Goal: Task Accomplishment & Management: Manage account settings

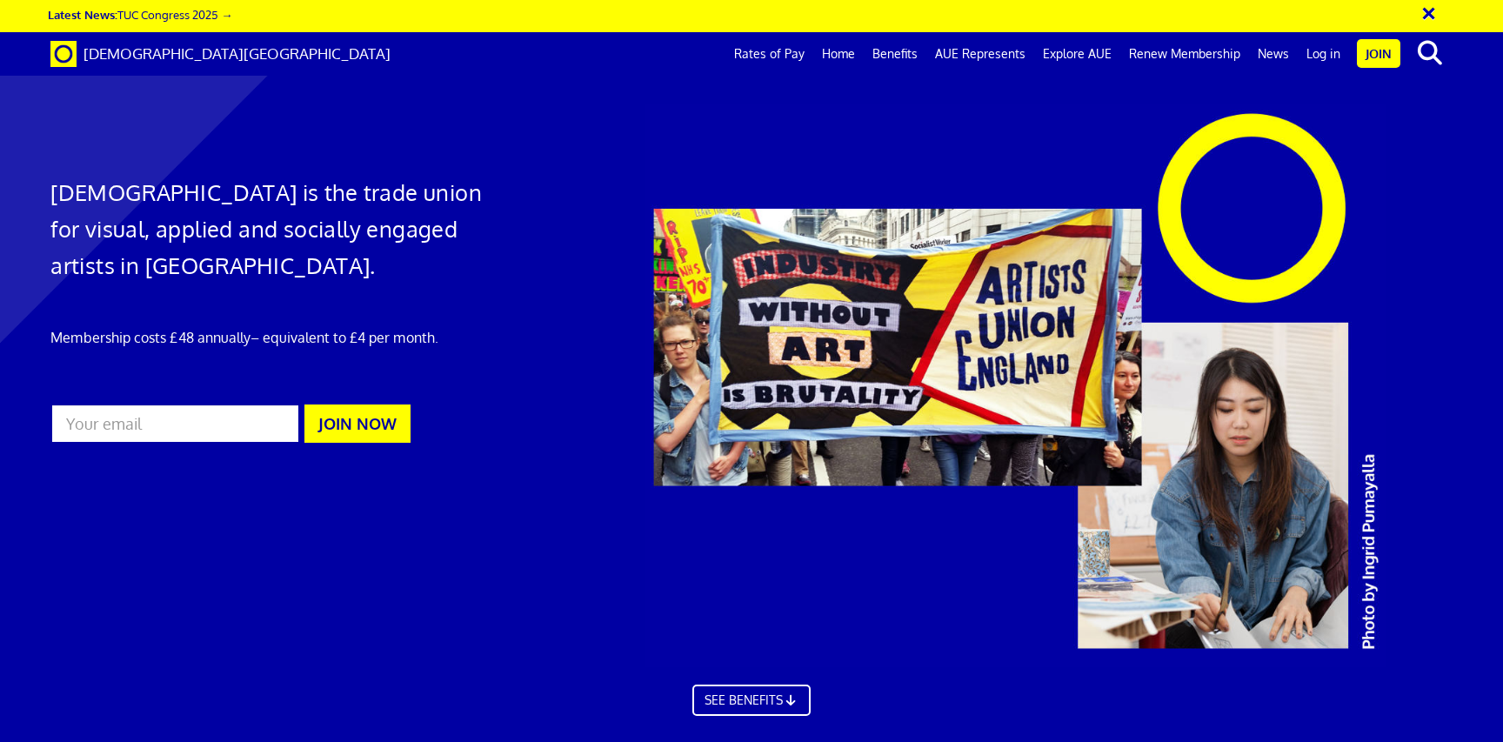
scroll to position [0, 20]
click at [1325, 56] on link "Log in" at bounding box center [1323, 53] width 51 height 43
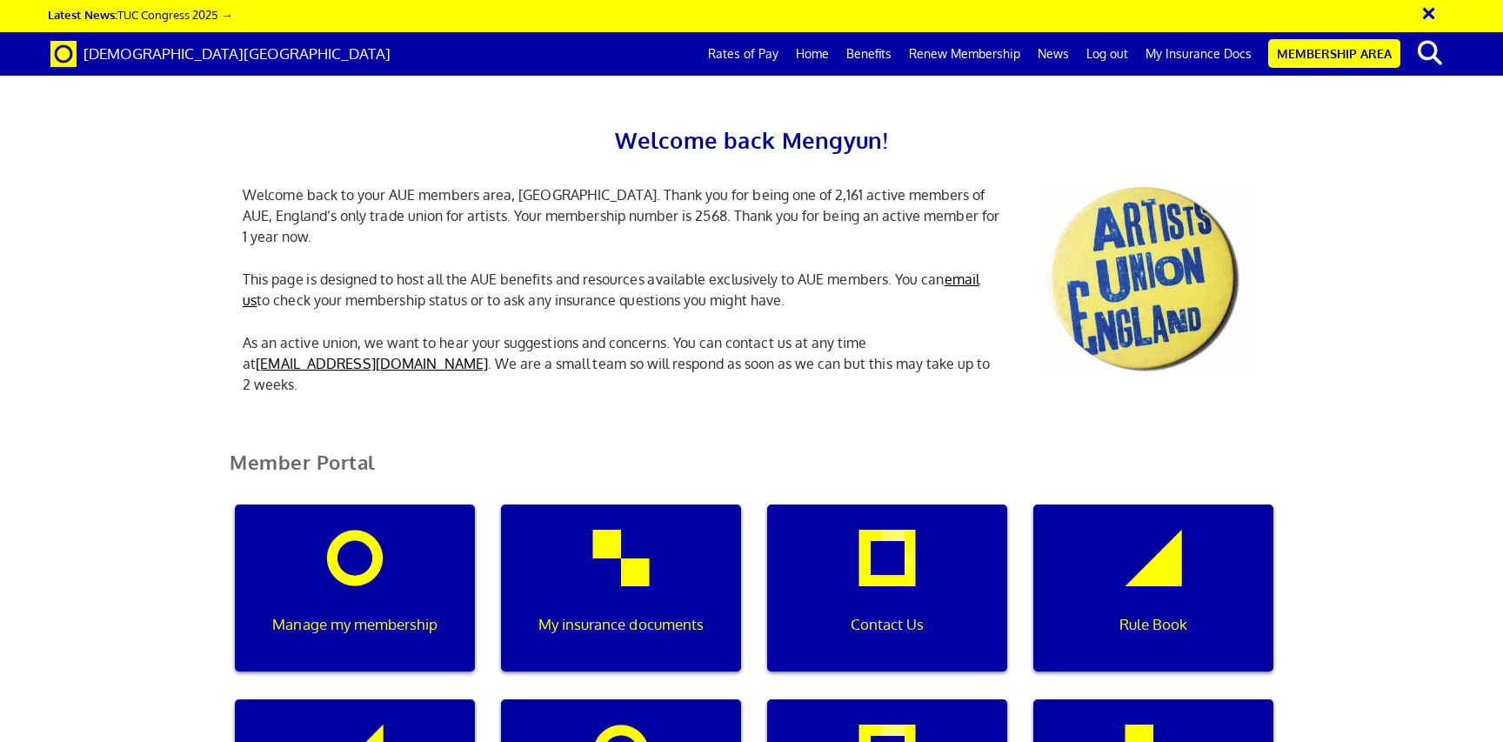
scroll to position [264, 0]
click at [624, 504] on div "My insurance documents" at bounding box center [621, 587] width 240 height 167
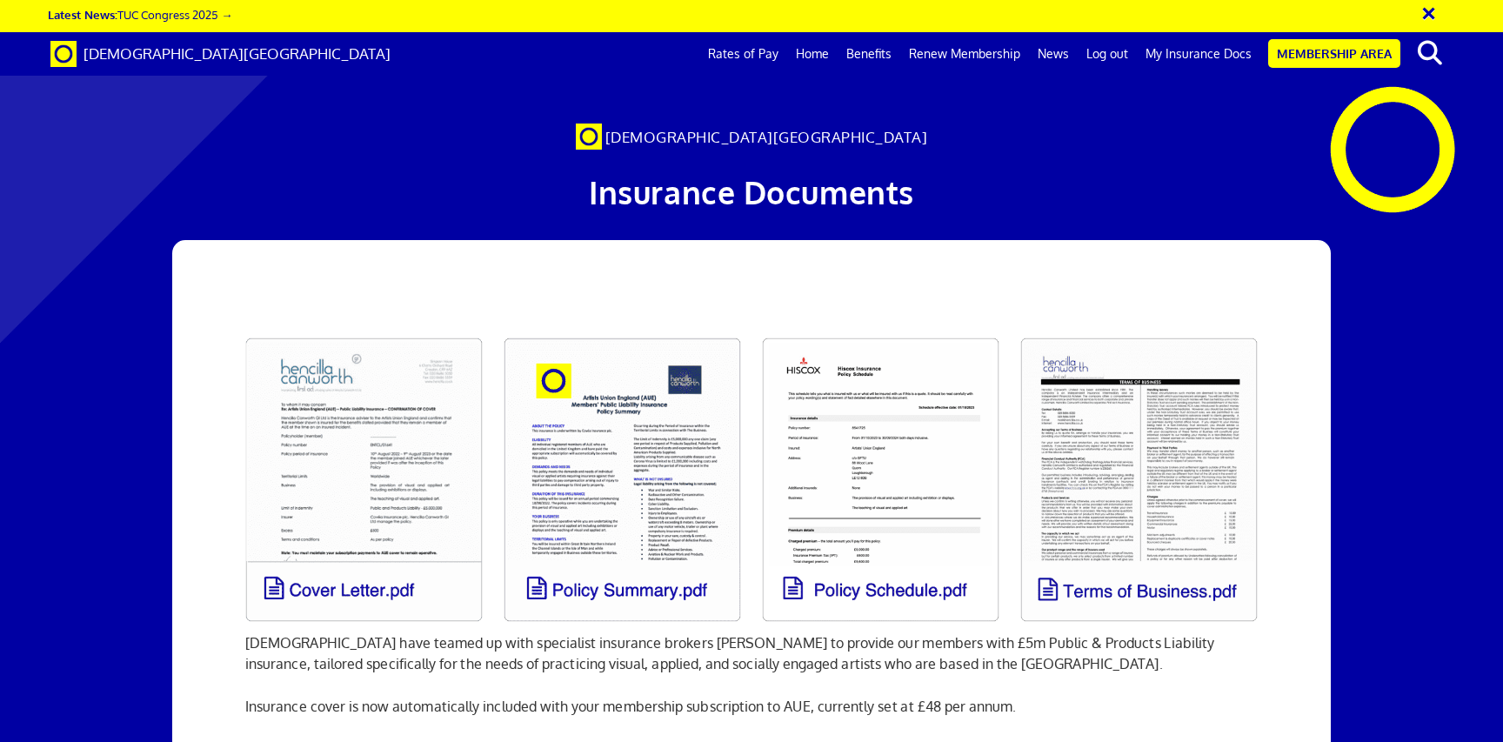
scroll to position [240, 0]
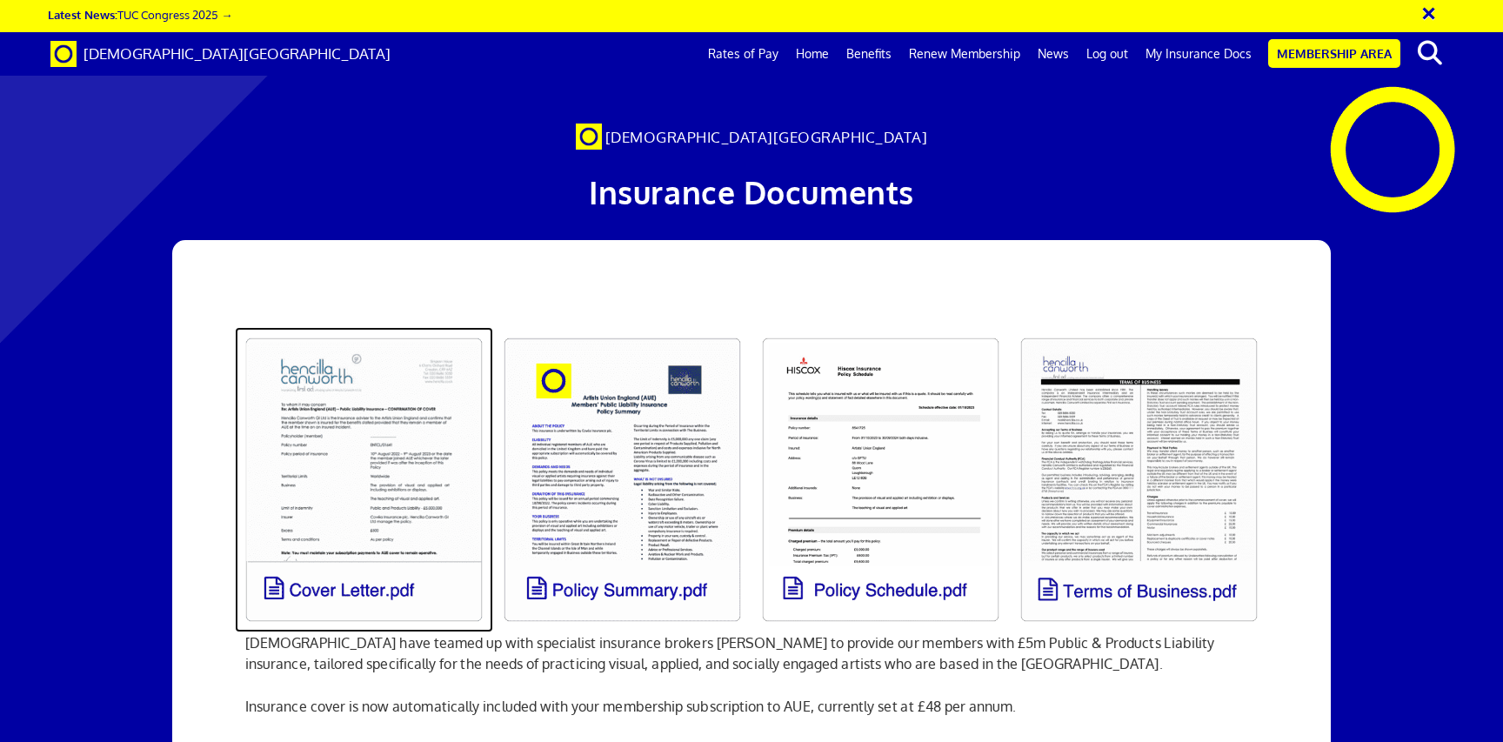
click at [351, 327] on link at bounding box center [364, 479] width 258 height 305
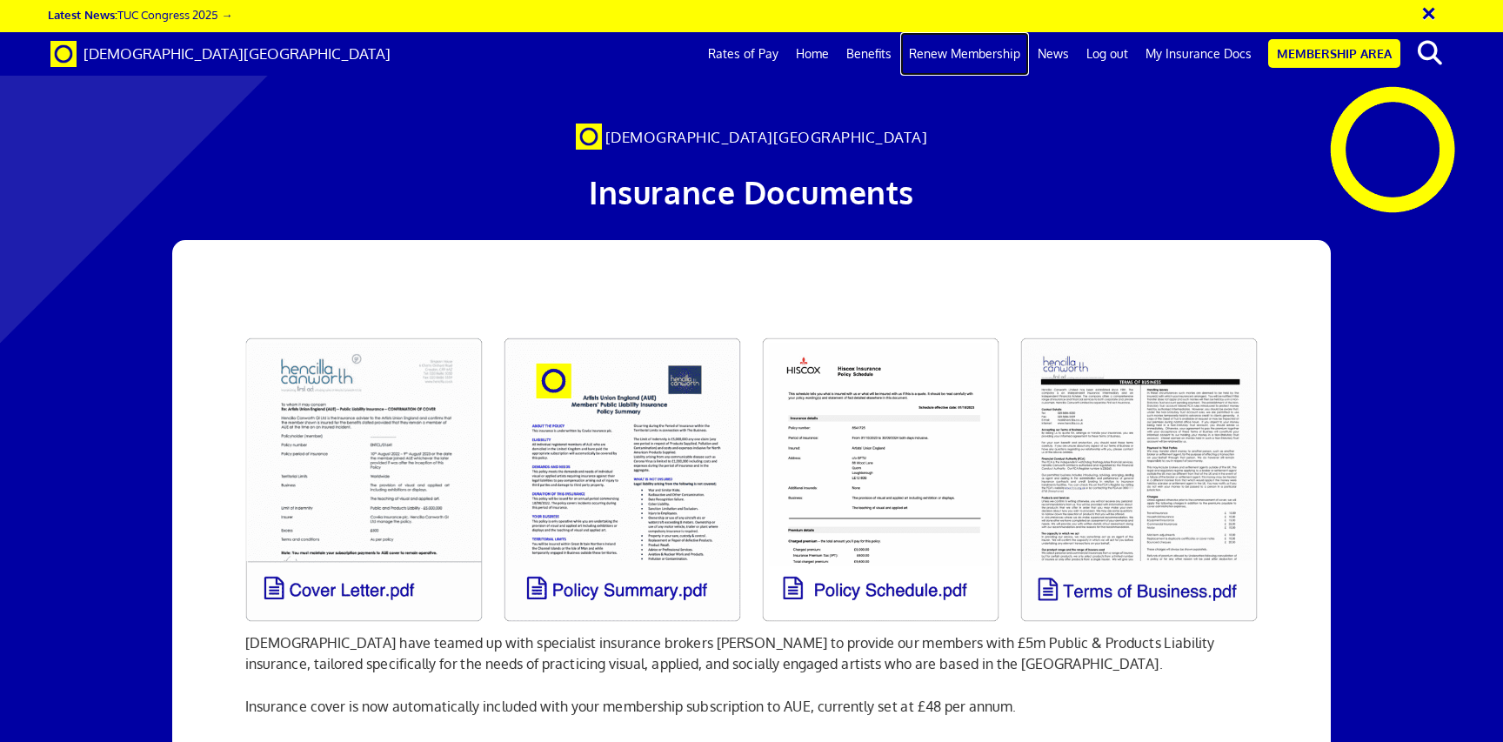
click at [943, 57] on link "Renew Membership" at bounding box center [964, 53] width 129 height 43
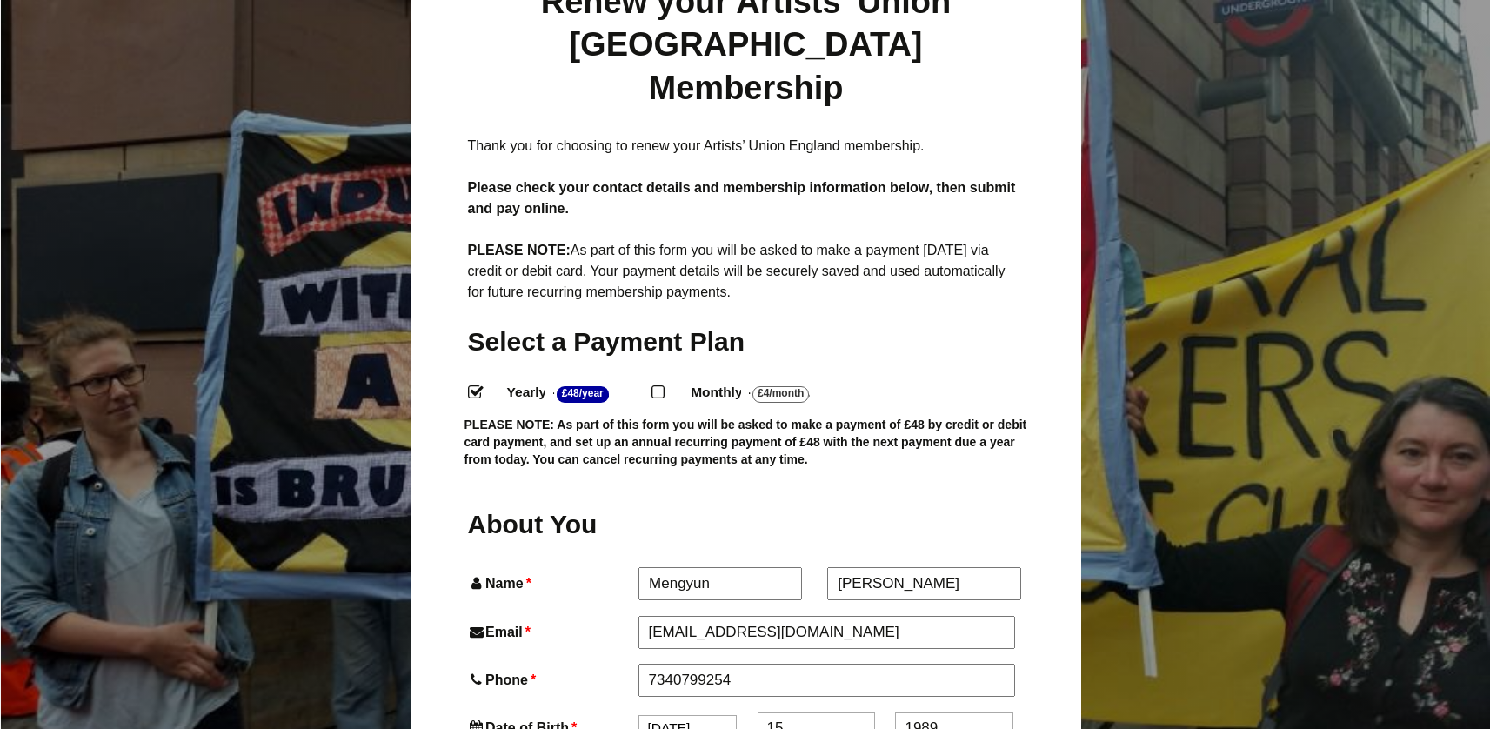
scroll to position [279, 0]
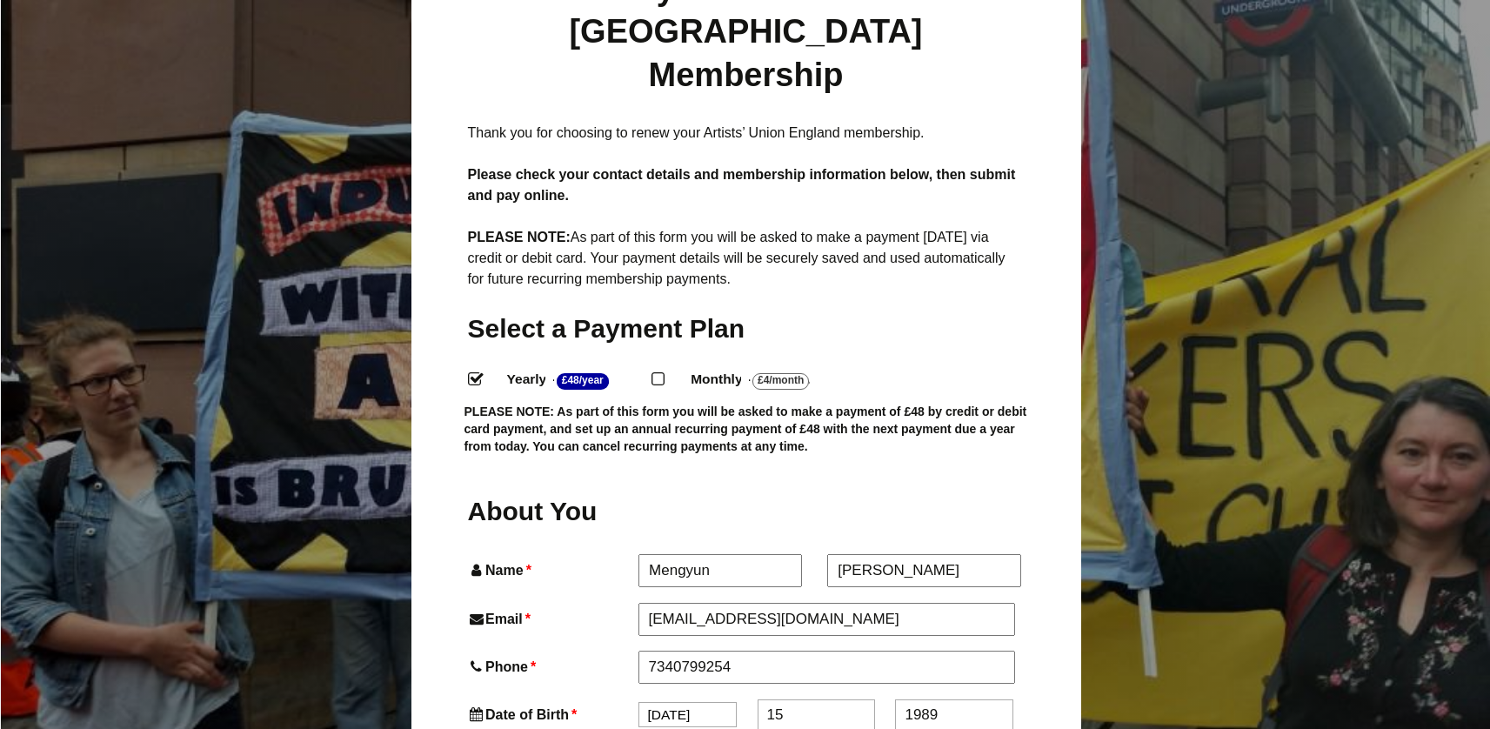
click at [477, 372] on input "Yearly - £48/Year ." at bounding box center [473, 377] width 11 height 11
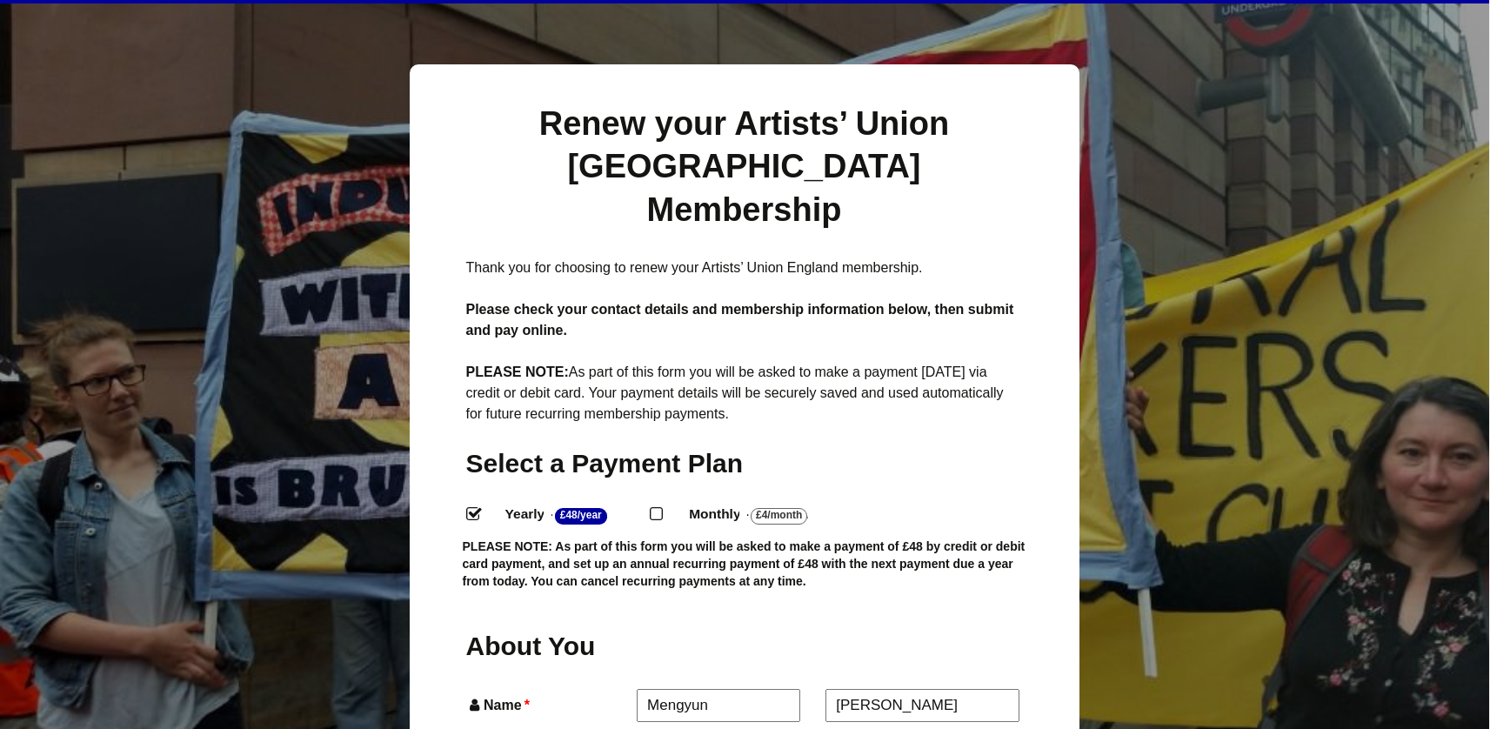
scroll to position [135, 2]
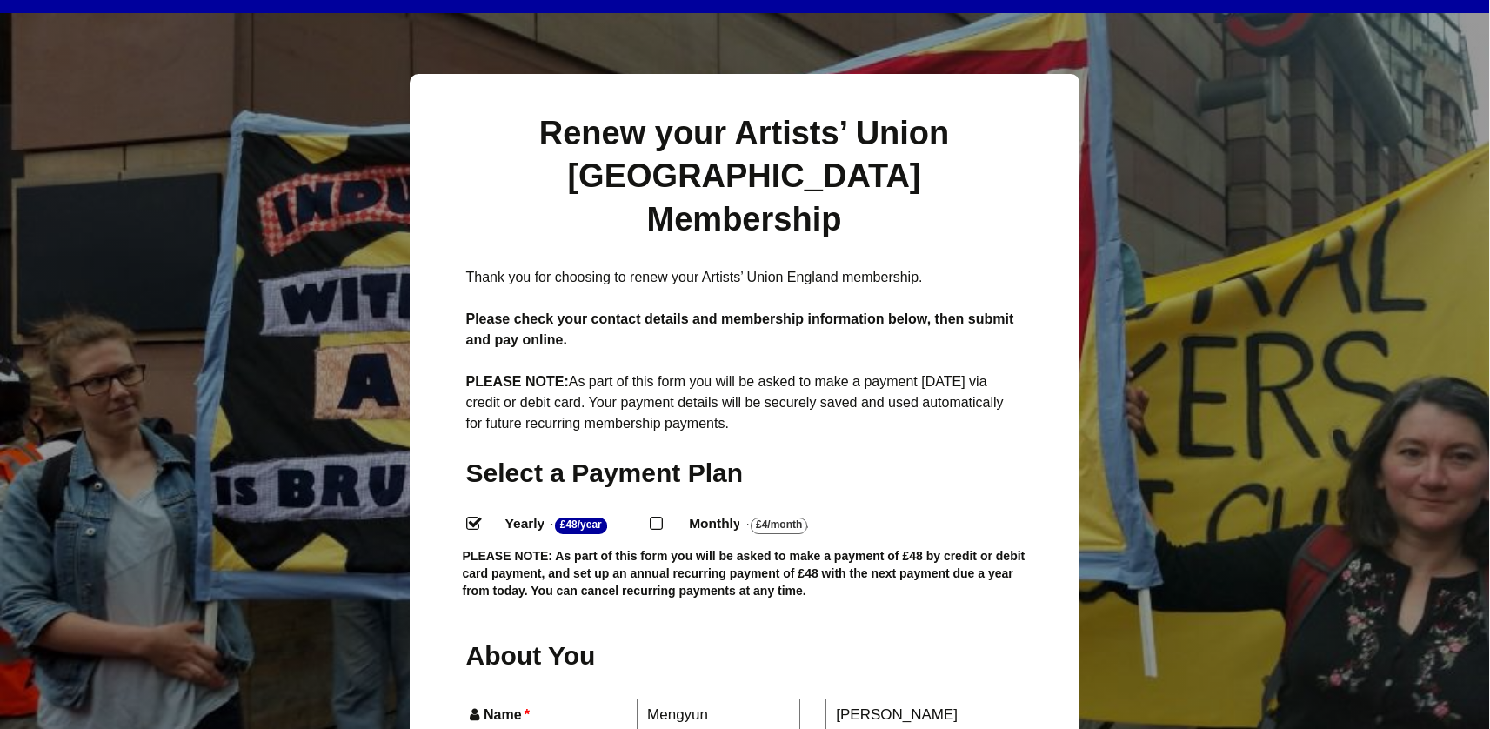
click at [995, 371] on p "PLEASE NOTE: As part of this form you will be asked to make a payment today via…" at bounding box center [744, 402] width 557 height 63
click at [867, 267] on p "Thank you for choosing to renew your Artists’ Union England membership." at bounding box center [744, 277] width 557 height 21
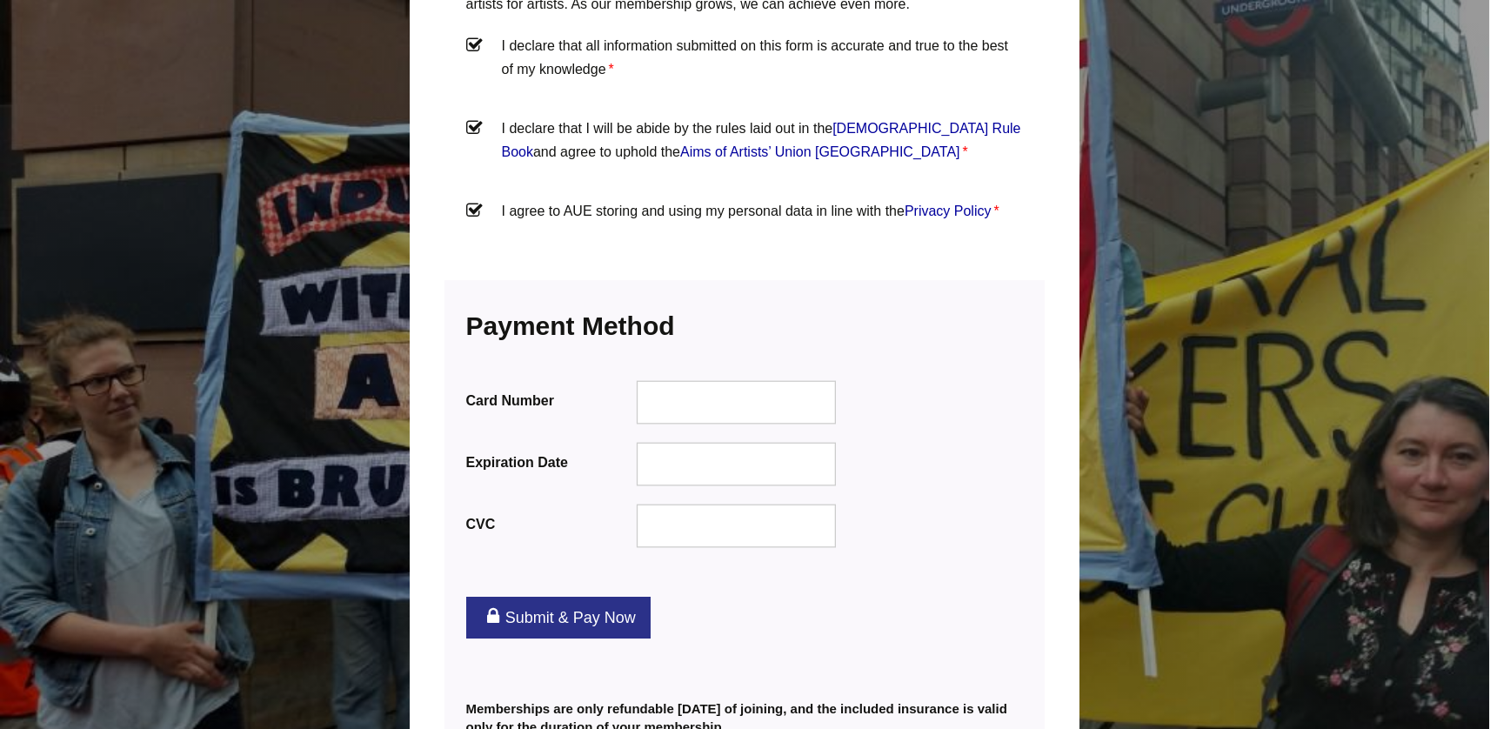
scroll to position [2191, 2]
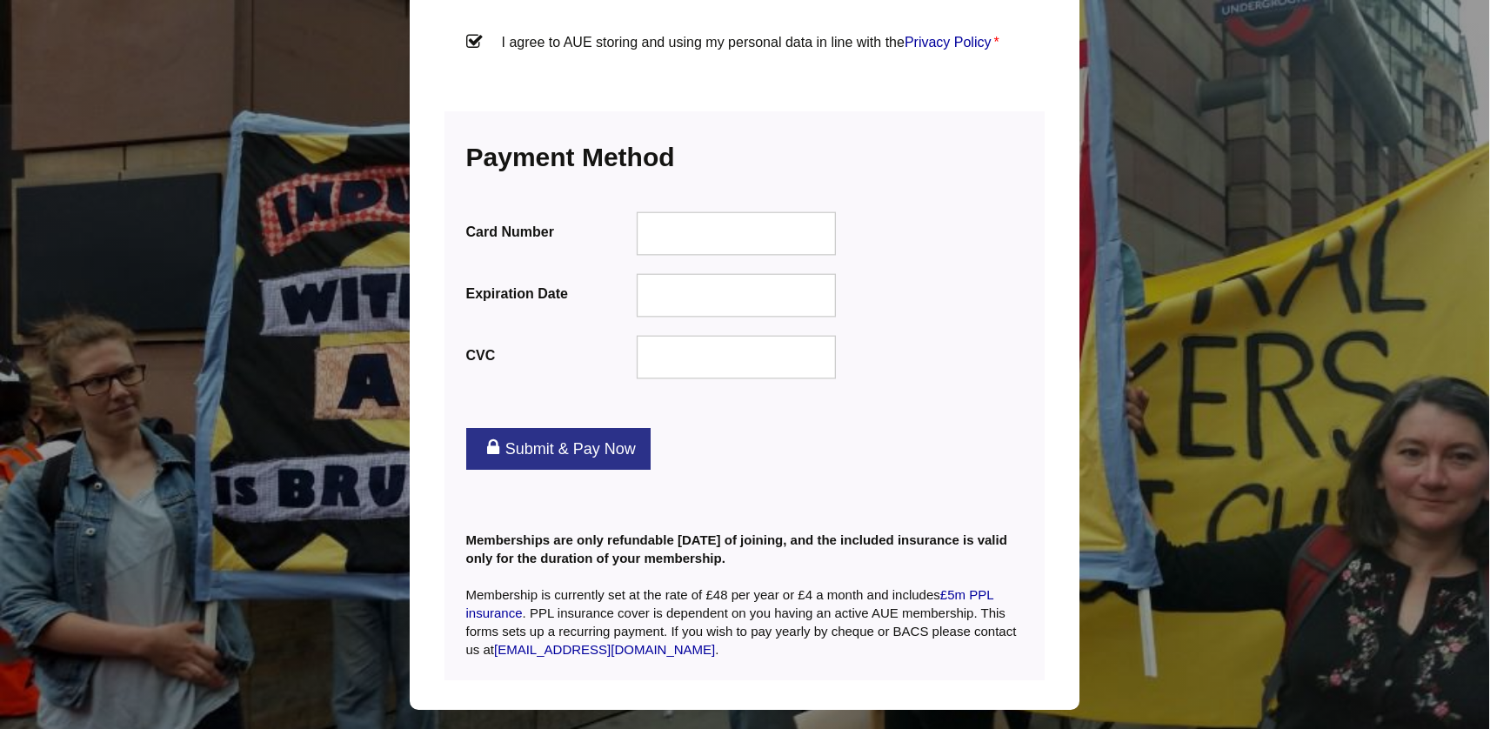
click at [860, 411] on div "Submit & Pay Now" at bounding box center [744, 449] width 600 height 77
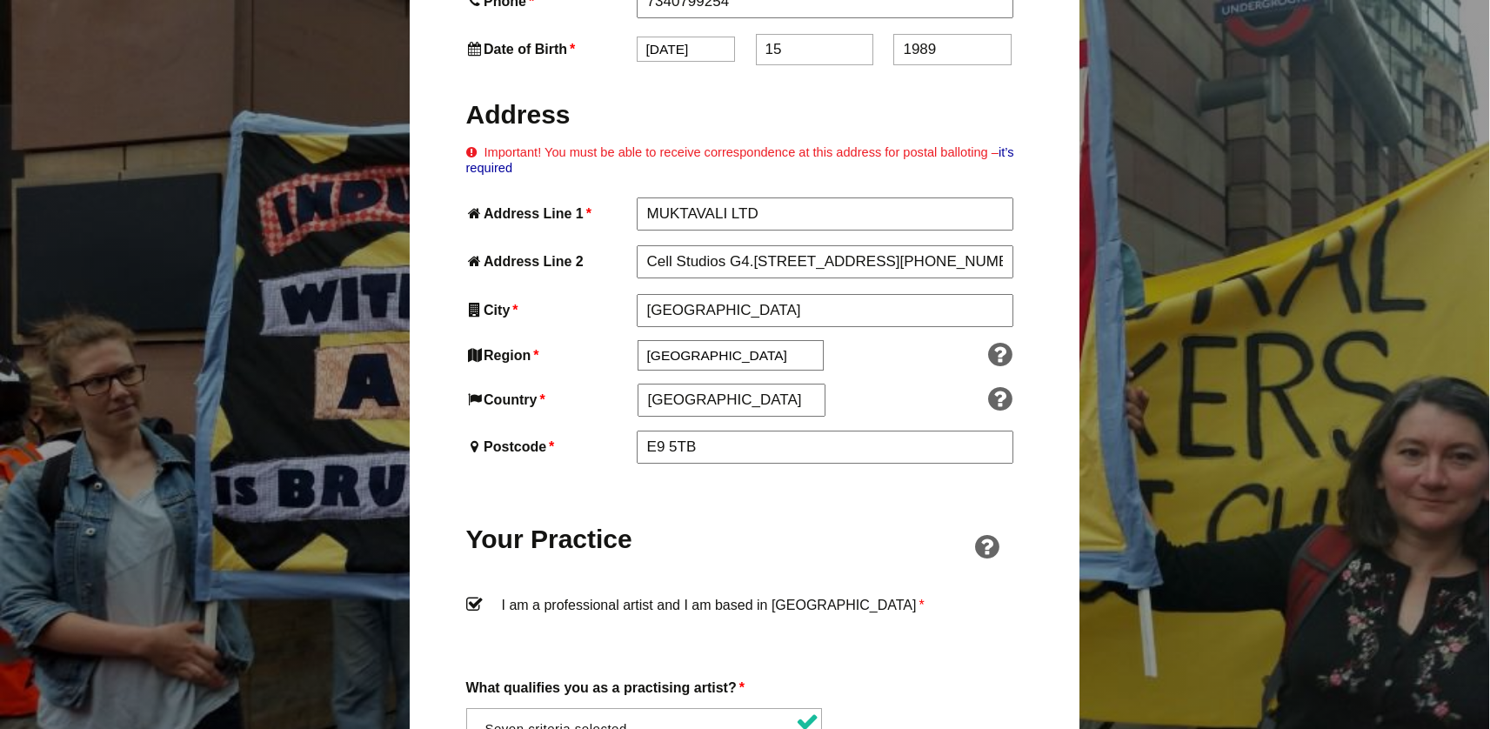
scroll to position [953, 1]
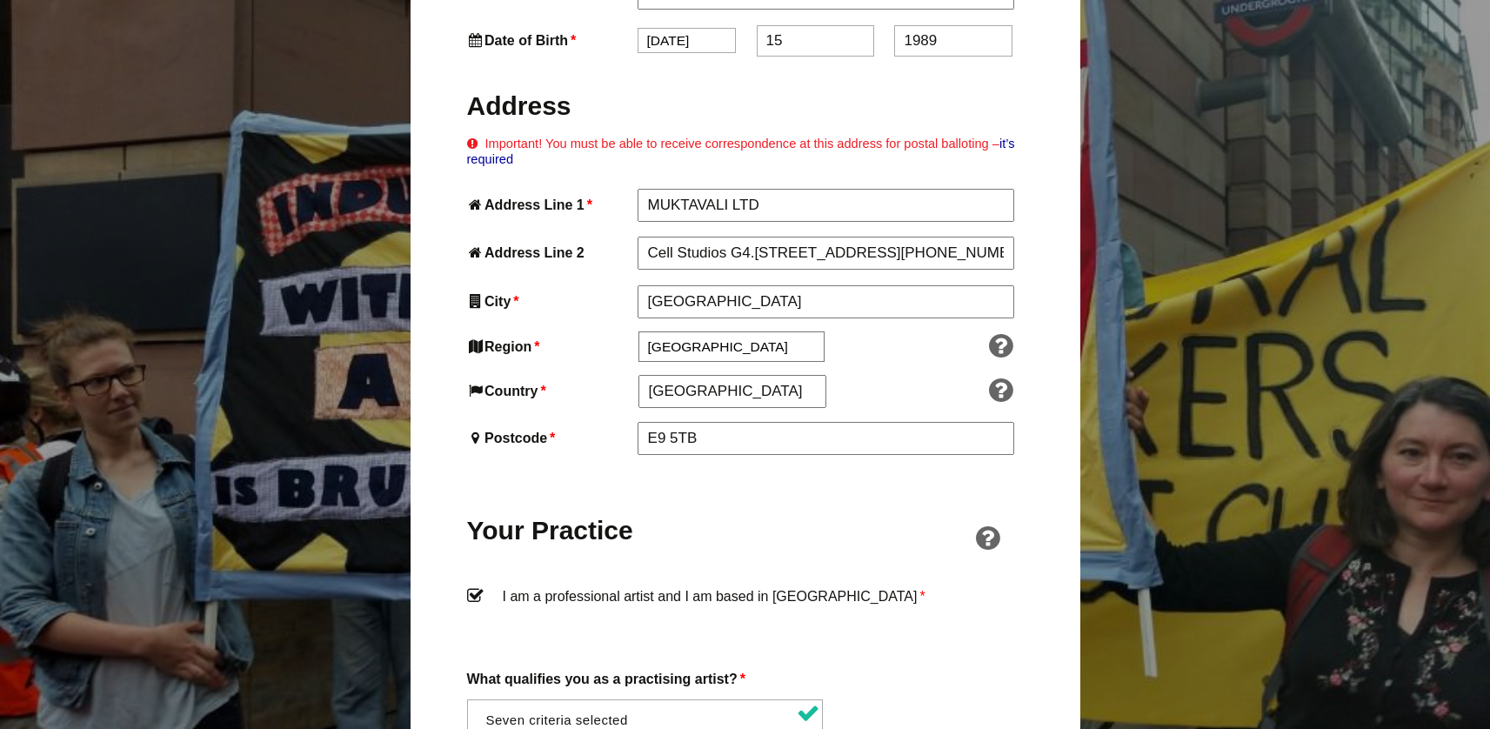
click at [479, 584] on label "I am a professional artist and I am based in England *" at bounding box center [745, 610] width 557 height 52
click at [0, 0] on input "I am a professional artist and I am based in England *" at bounding box center [0, 0] width 0 height 0
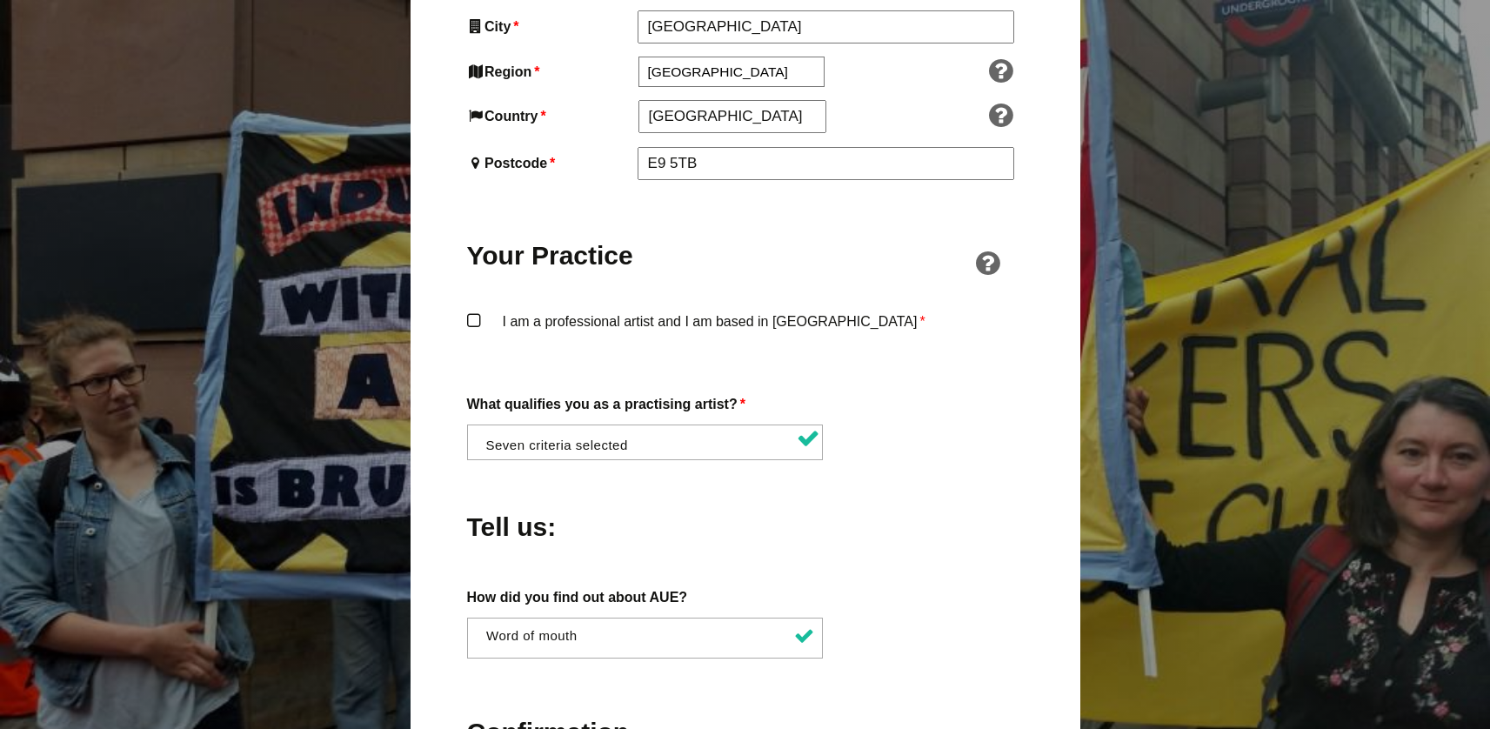
scroll to position [0, 1]
click at [756, 425] on li at bounding box center [649, 440] width 357 height 30
click at [881, 475] on div "Tell us:" at bounding box center [745, 522] width 557 height 95
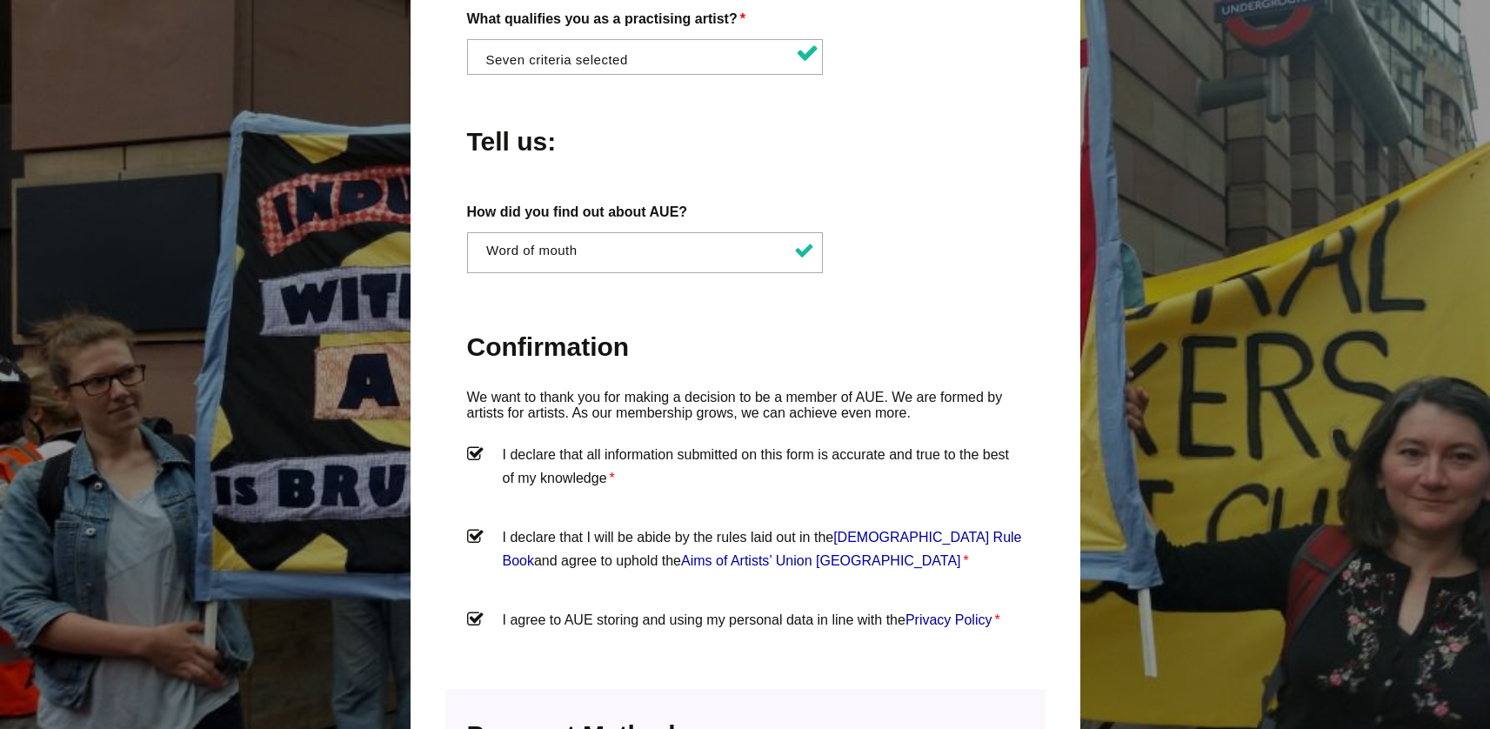
scroll to position [1614, 1]
click at [773, 442] on label "I declare that all information submitted on this form is accurate and true to t…" at bounding box center [745, 468] width 557 height 52
click at [0, 0] on input "I declare that all information submitted on this form is accurate and true to t…" at bounding box center [0, 0] width 0 height 0
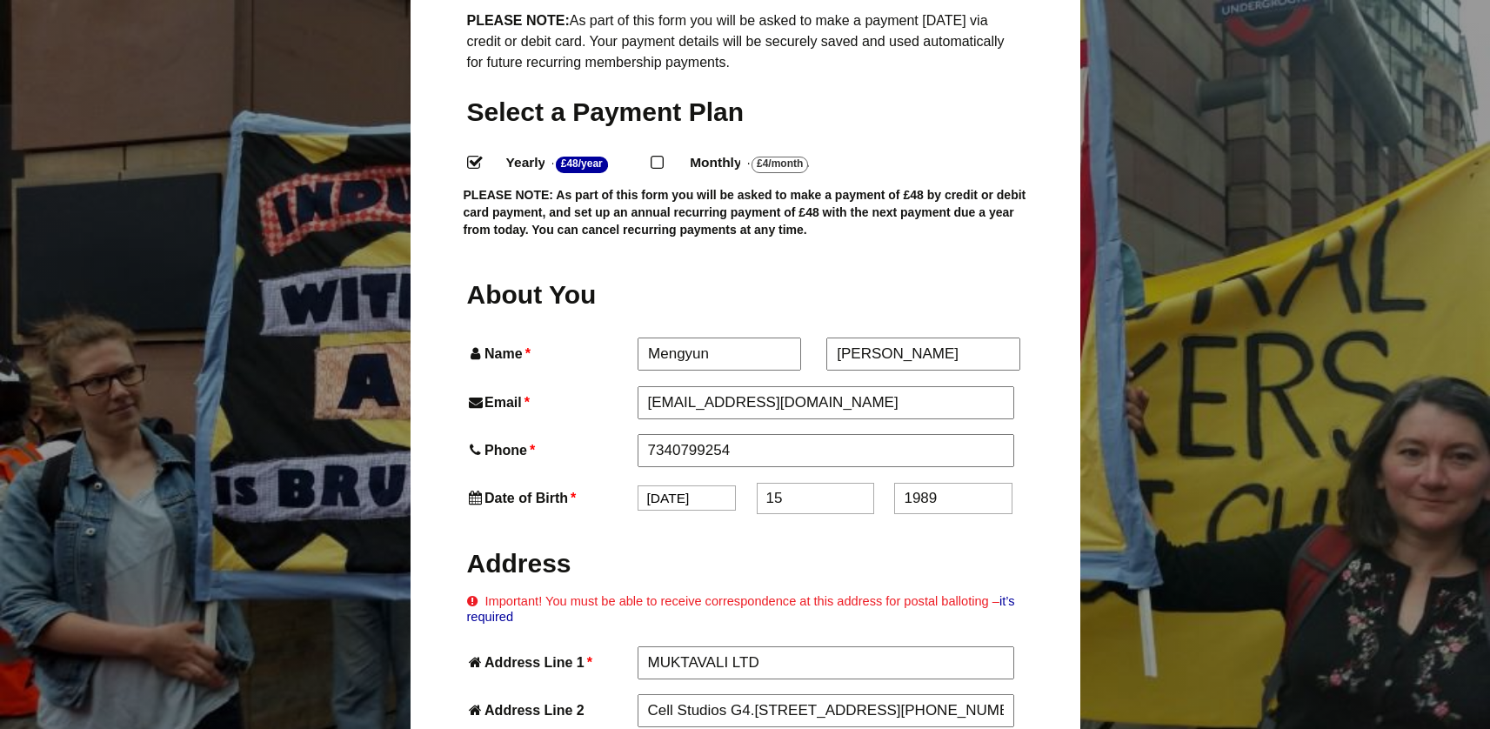
scroll to position [0, 1]
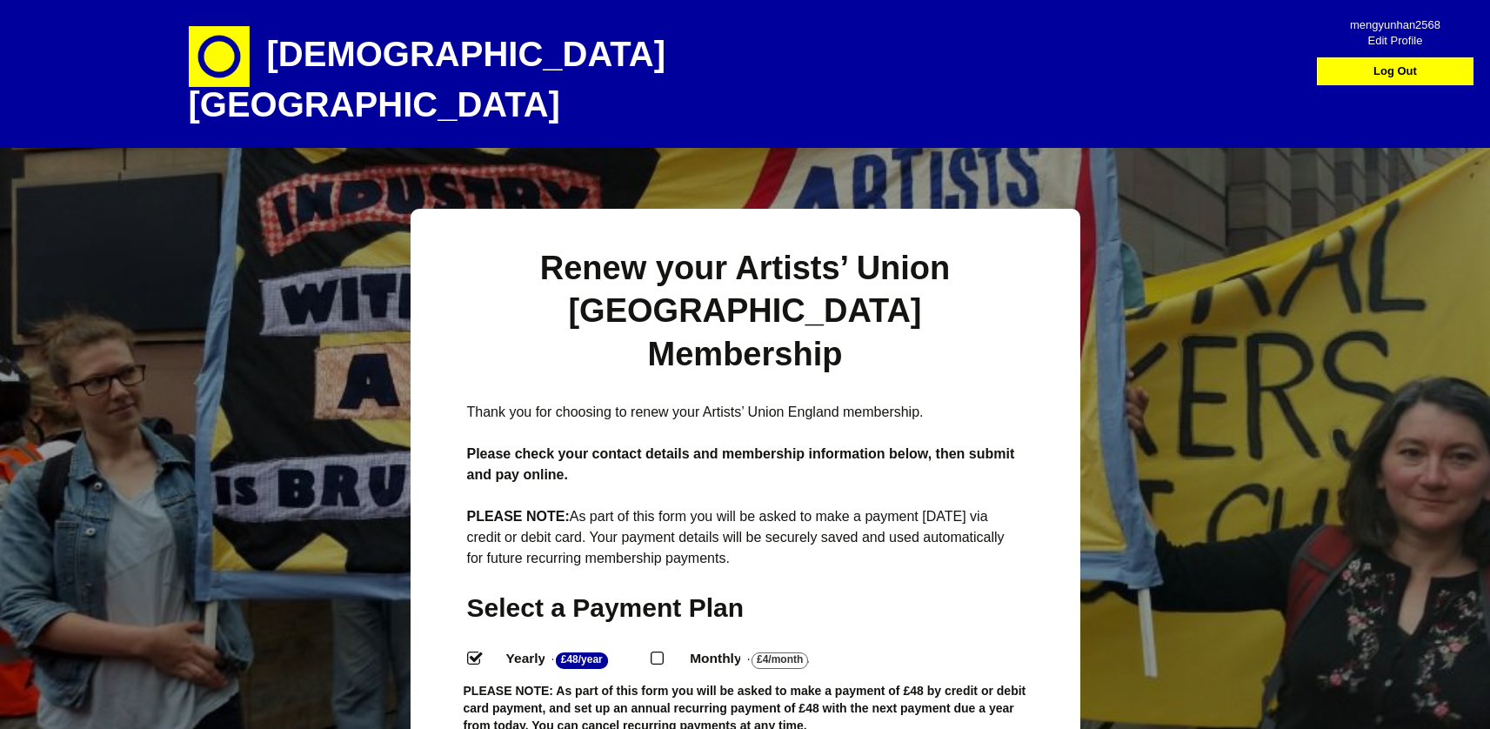
click at [394, 53] on h1 "[DEMOGRAPHIC_DATA][GEOGRAPHIC_DATA]" at bounding box center [493, 74] width 609 height 148
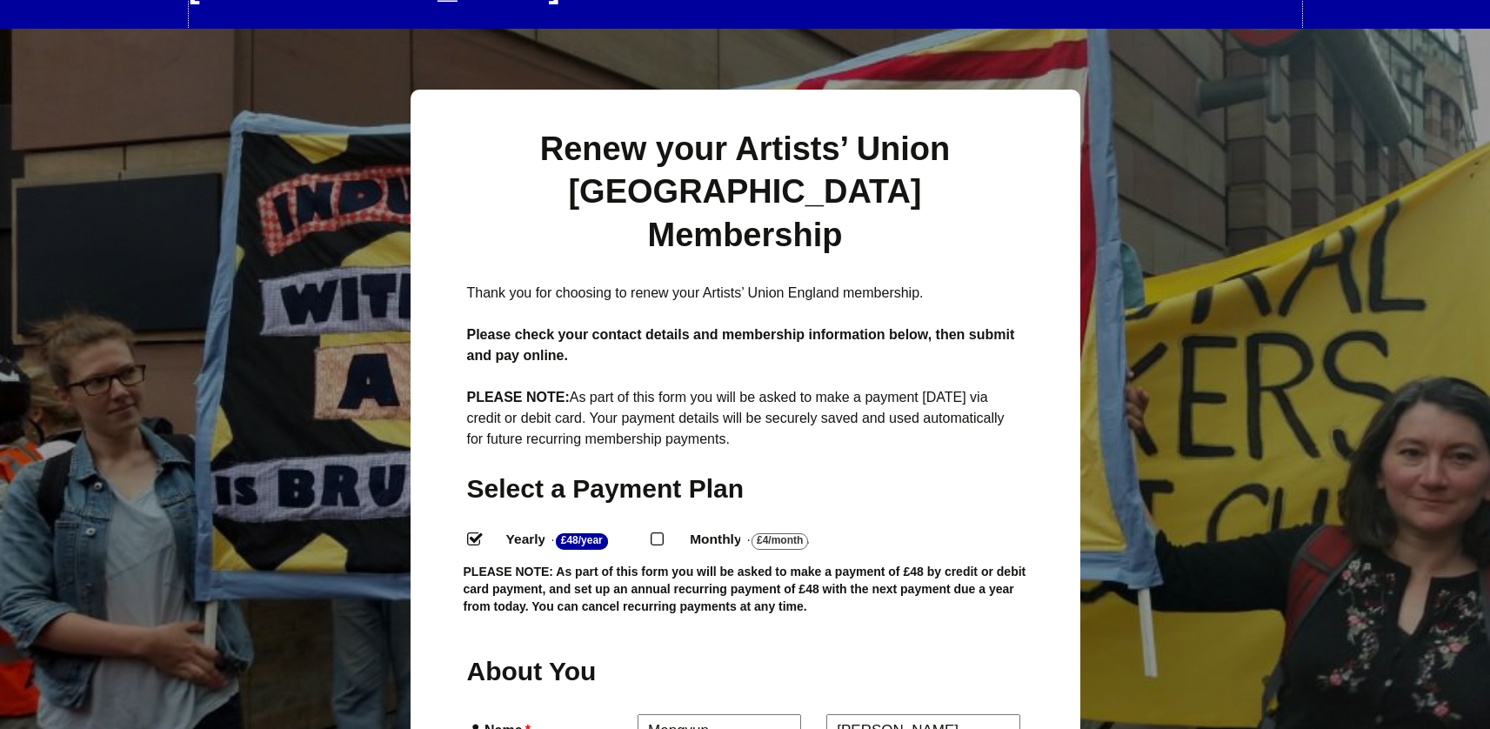
scroll to position [123, 1]
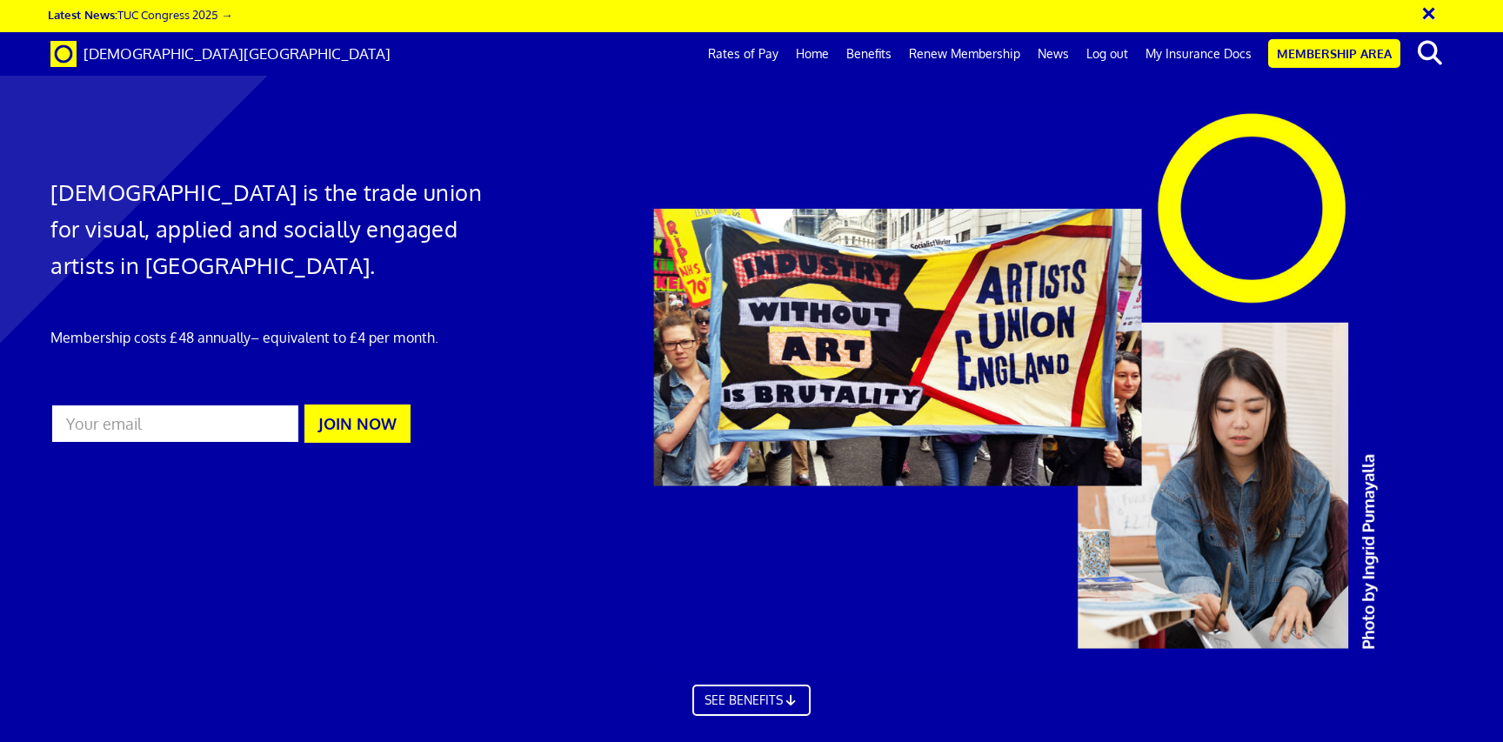
scroll to position [0, 20]
click at [1205, 50] on link "My Insurance Docs" at bounding box center [1199, 53] width 124 height 43
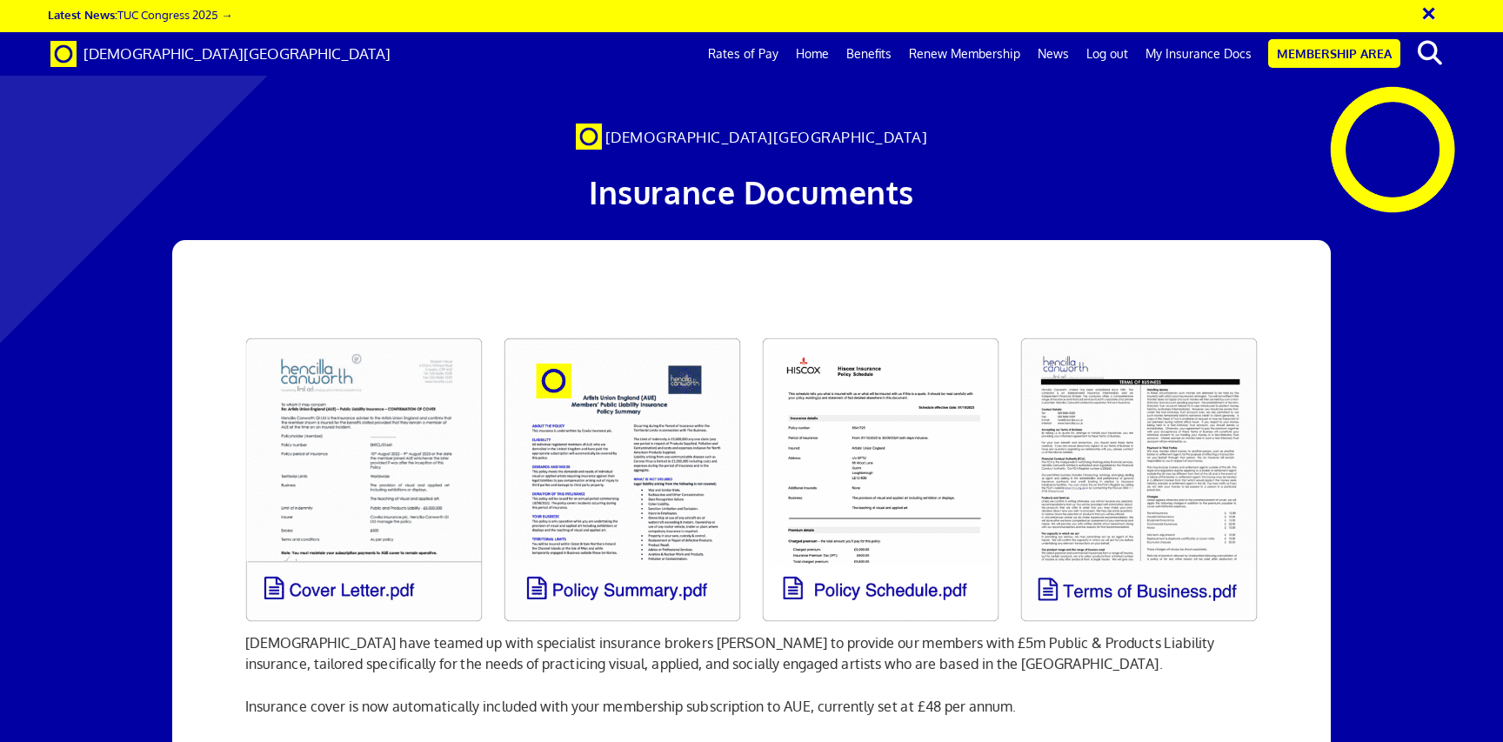
scroll to position [784, 0]
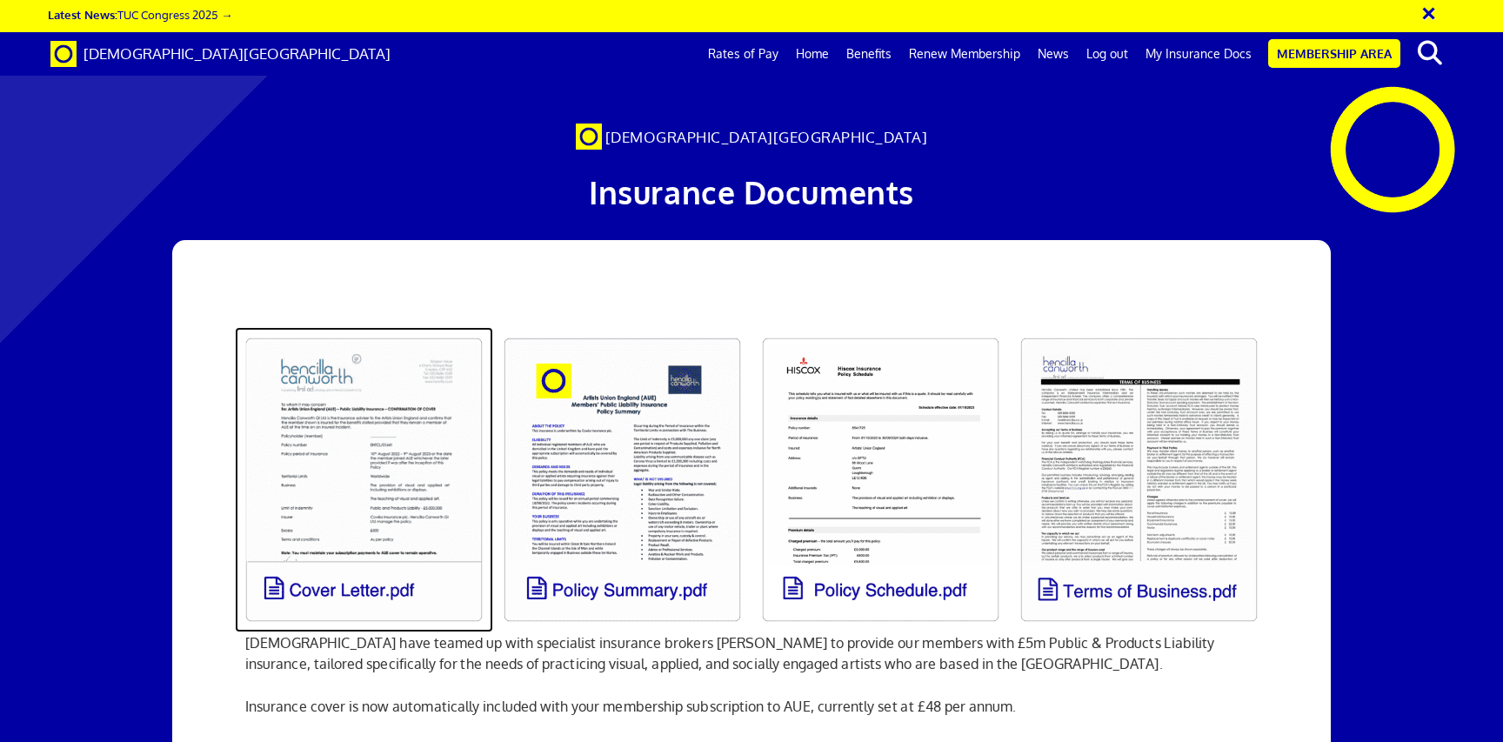
click at [413, 441] on link at bounding box center [364, 479] width 258 height 305
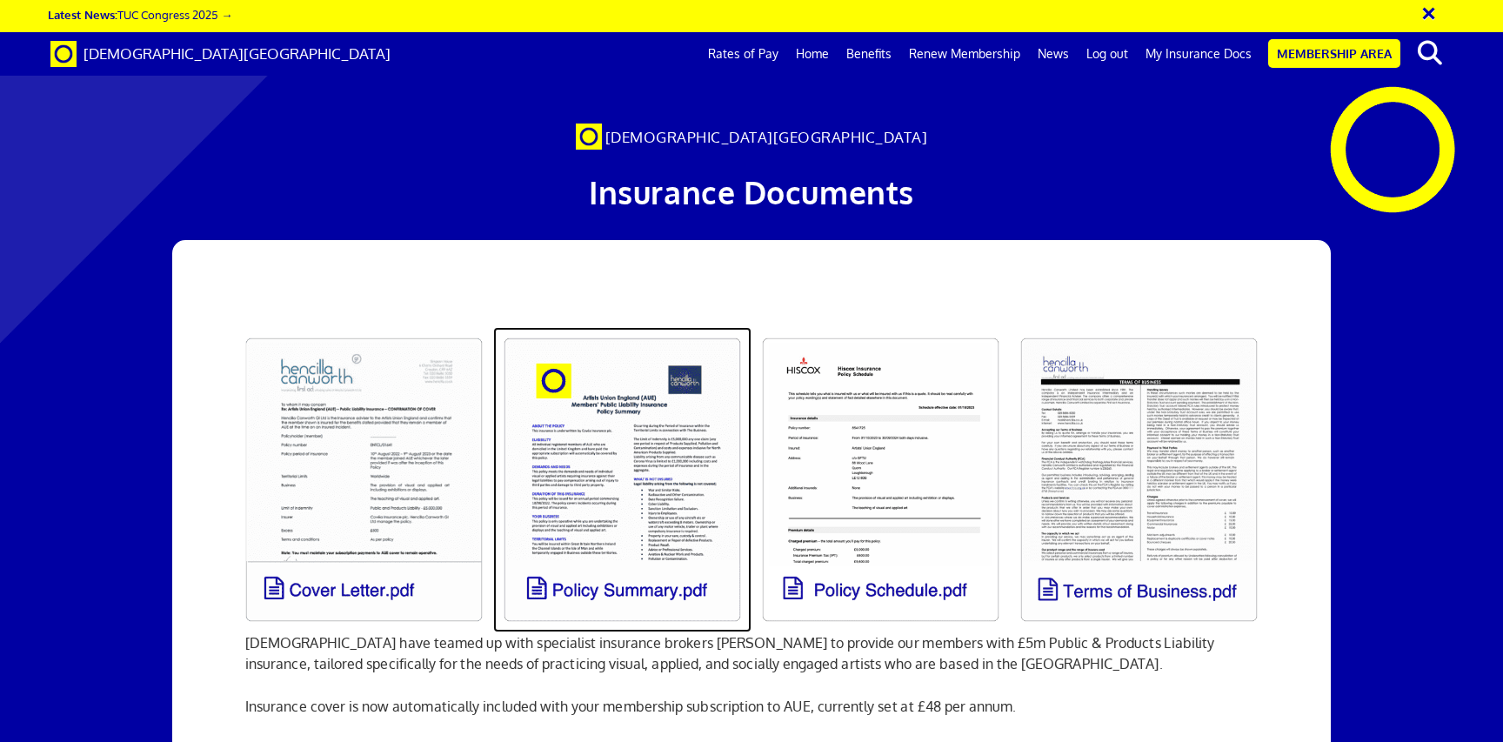
click at [645, 455] on link at bounding box center [622, 479] width 258 height 305
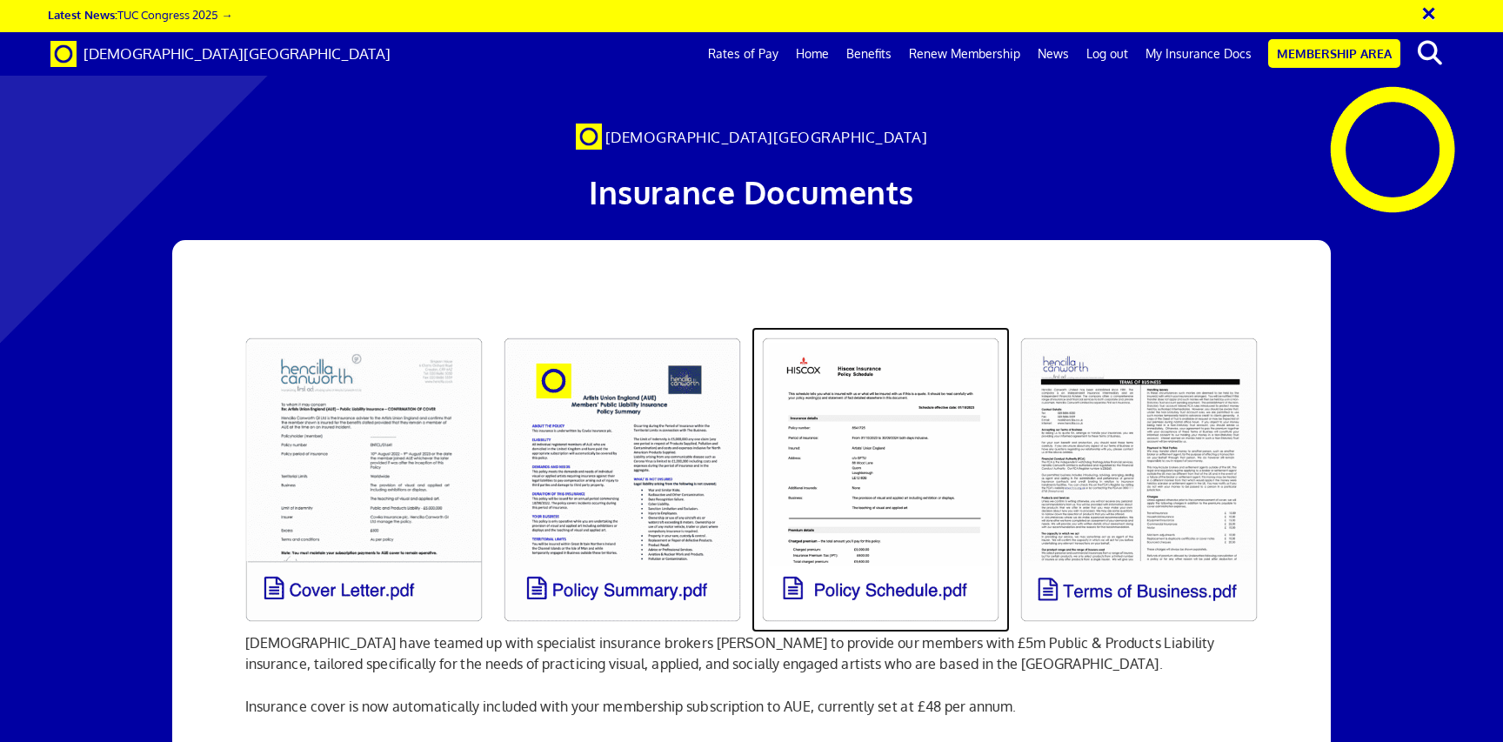
click at [846, 423] on link at bounding box center [880, 479] width 258 height 305
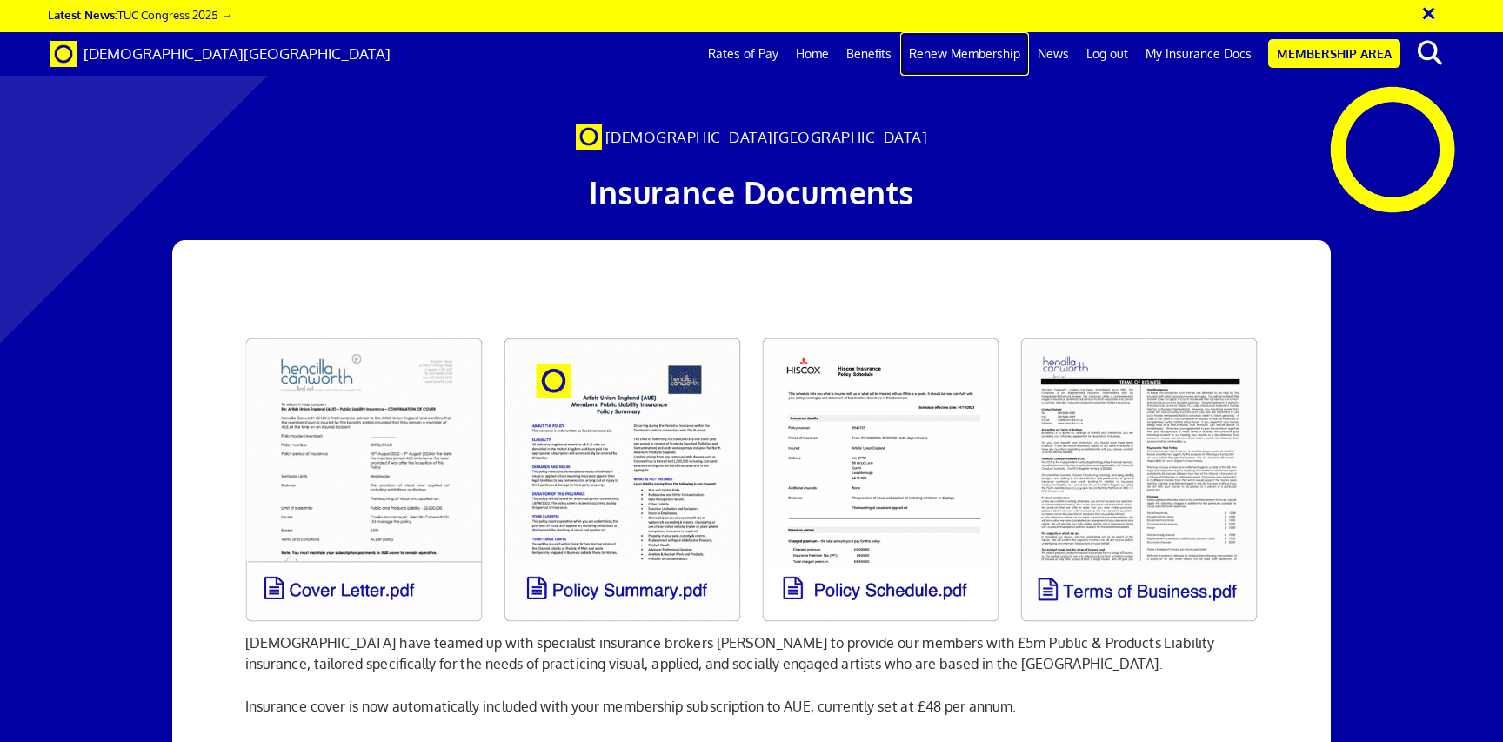
click at [965, 53] on link "Renew Membership" at bounding box center [964, 53] width 129 height 43
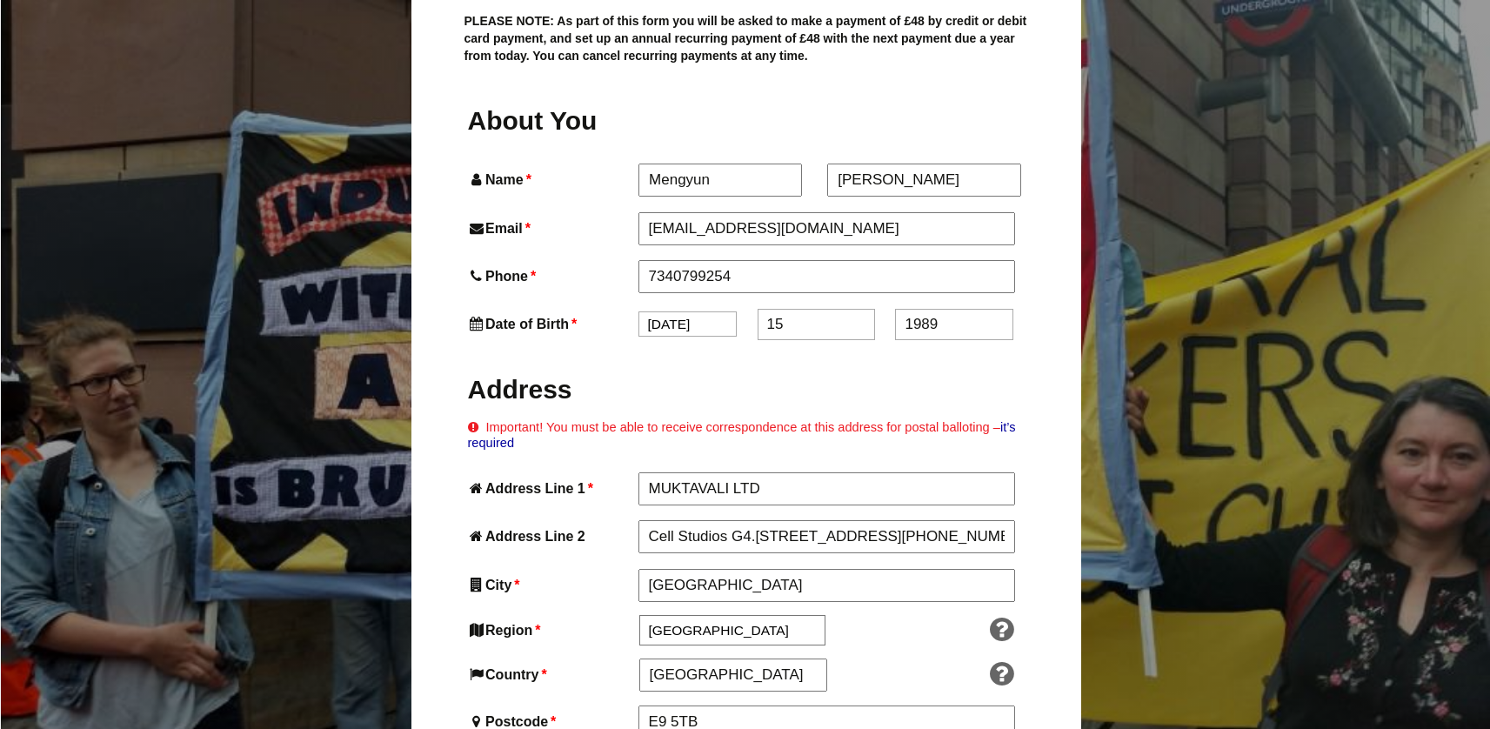
scroll to position [675, 0]
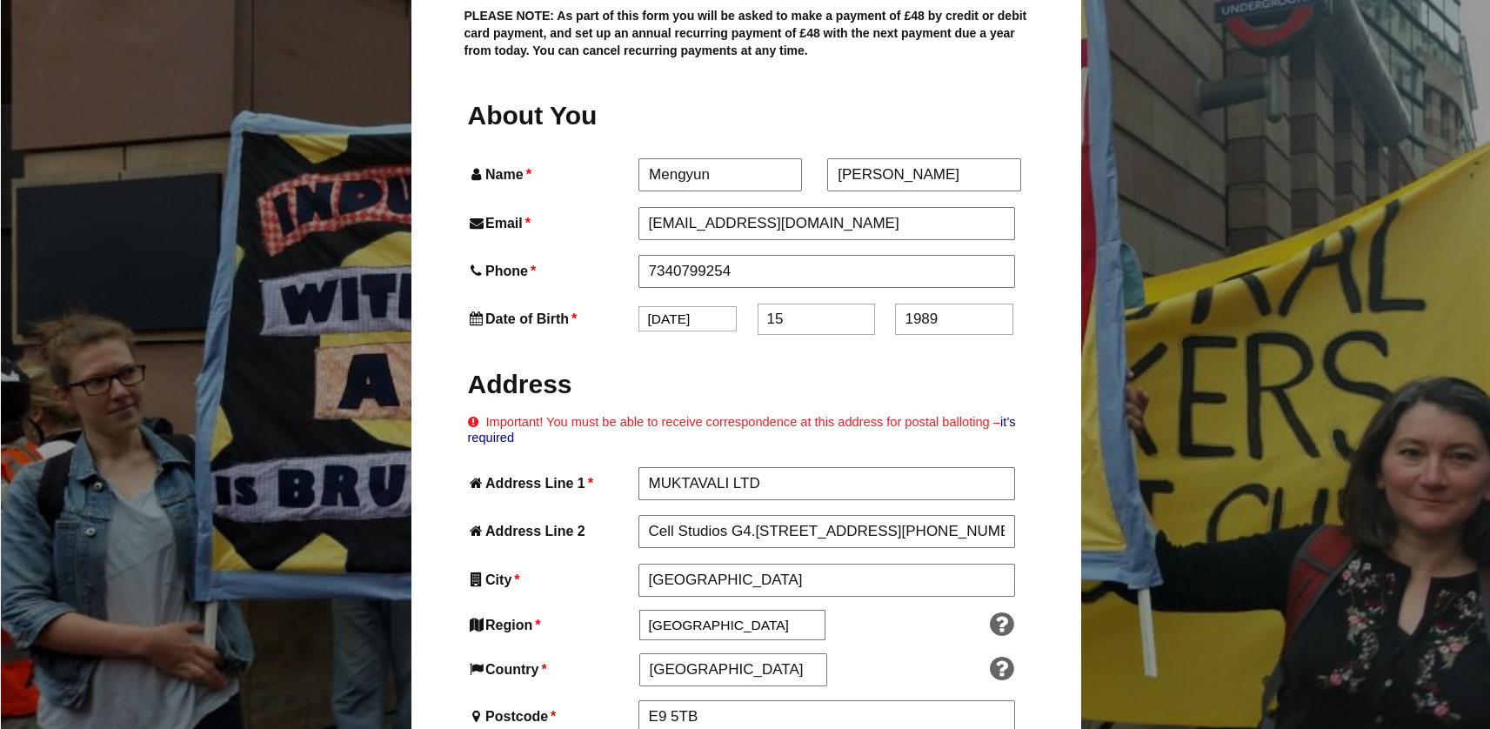
click at [825, 414] on p "Important! You must be able to receive correspondence at this address for posta…" at bounding box center [746, 430] width 557 height 32
click at [471, 415] on link "it’s required" at bounding box center [742, 430] width 548 height 30
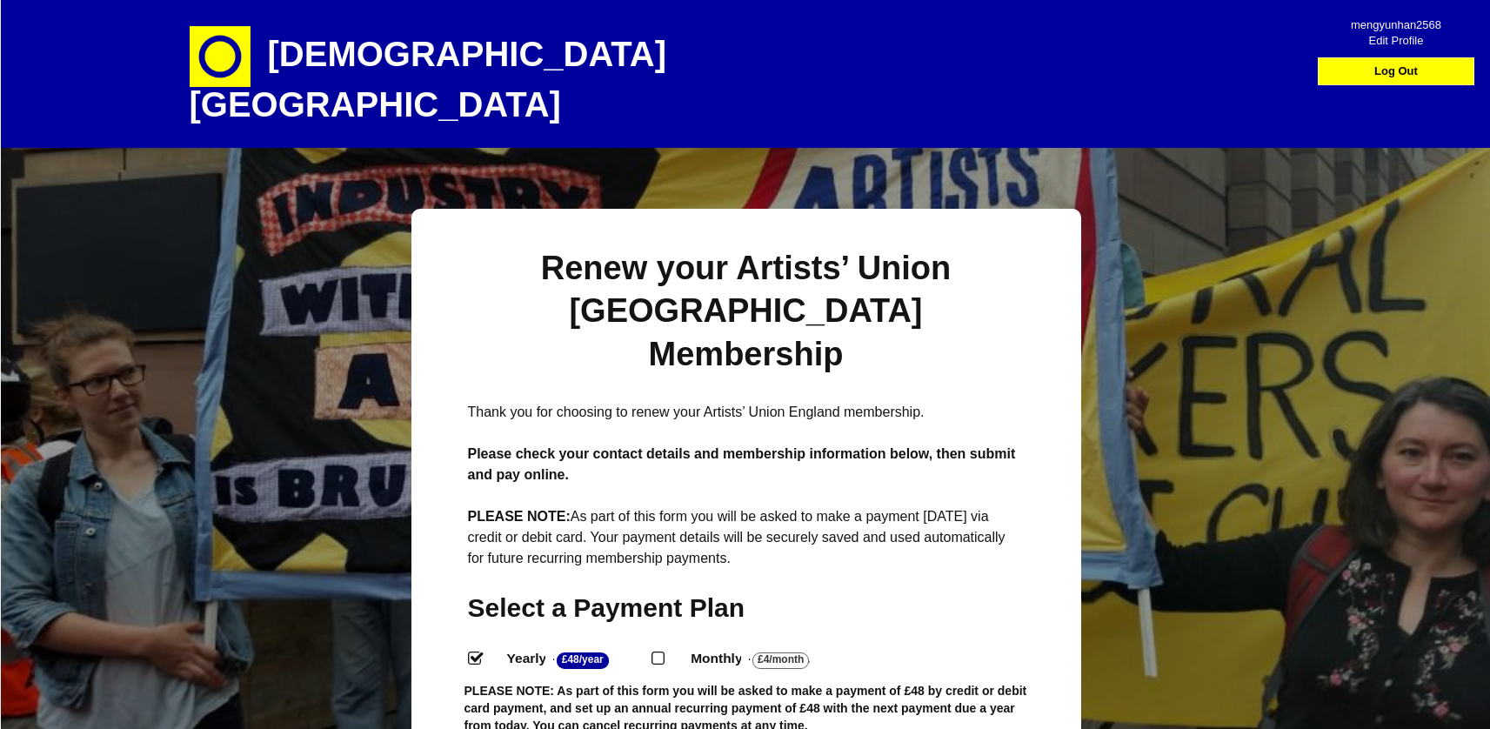
click at [1017, 591] on div "Select a Payment Plan Yearly - £48/Year . Monthly - £4/Month ." at bounding box center [746, 665] width 557 height 149
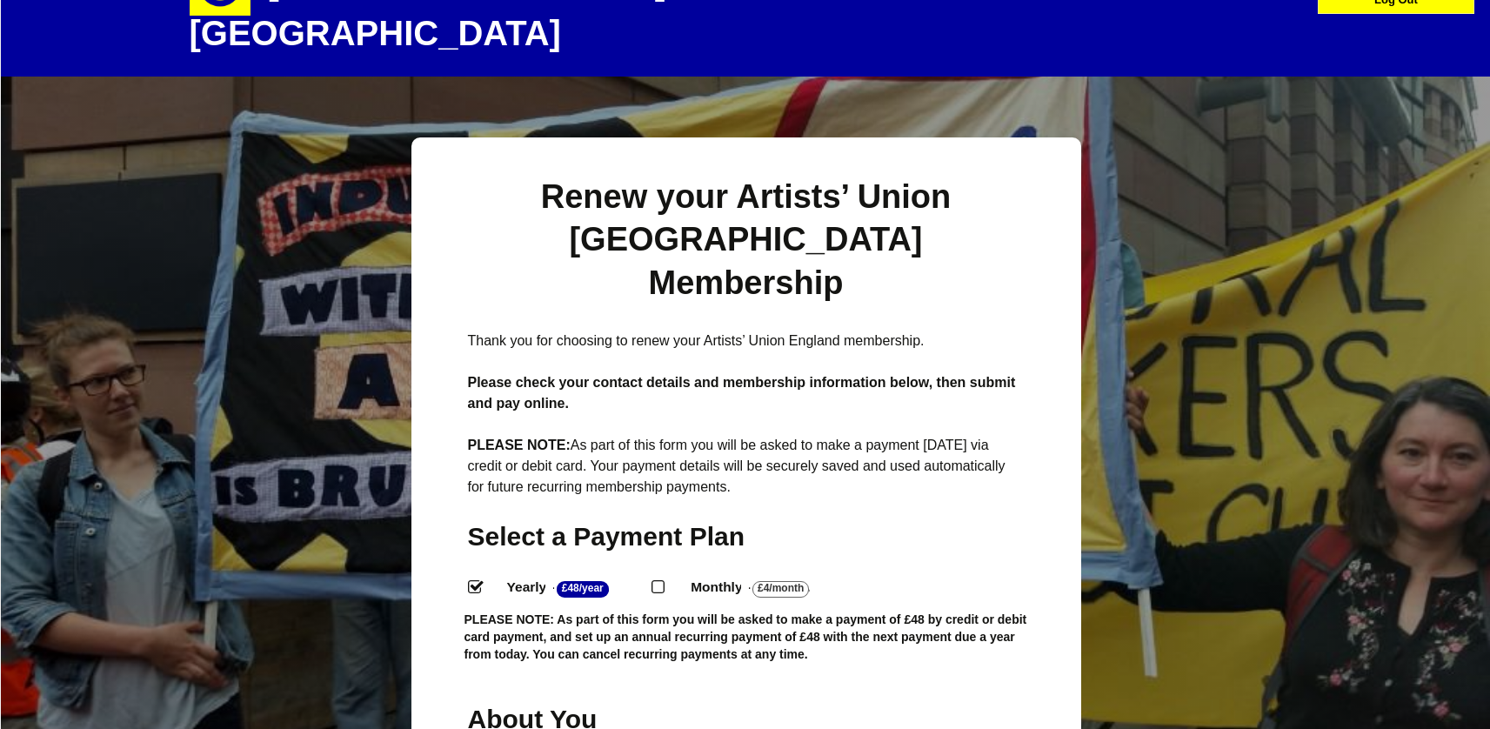
scroll to position [73, 0]
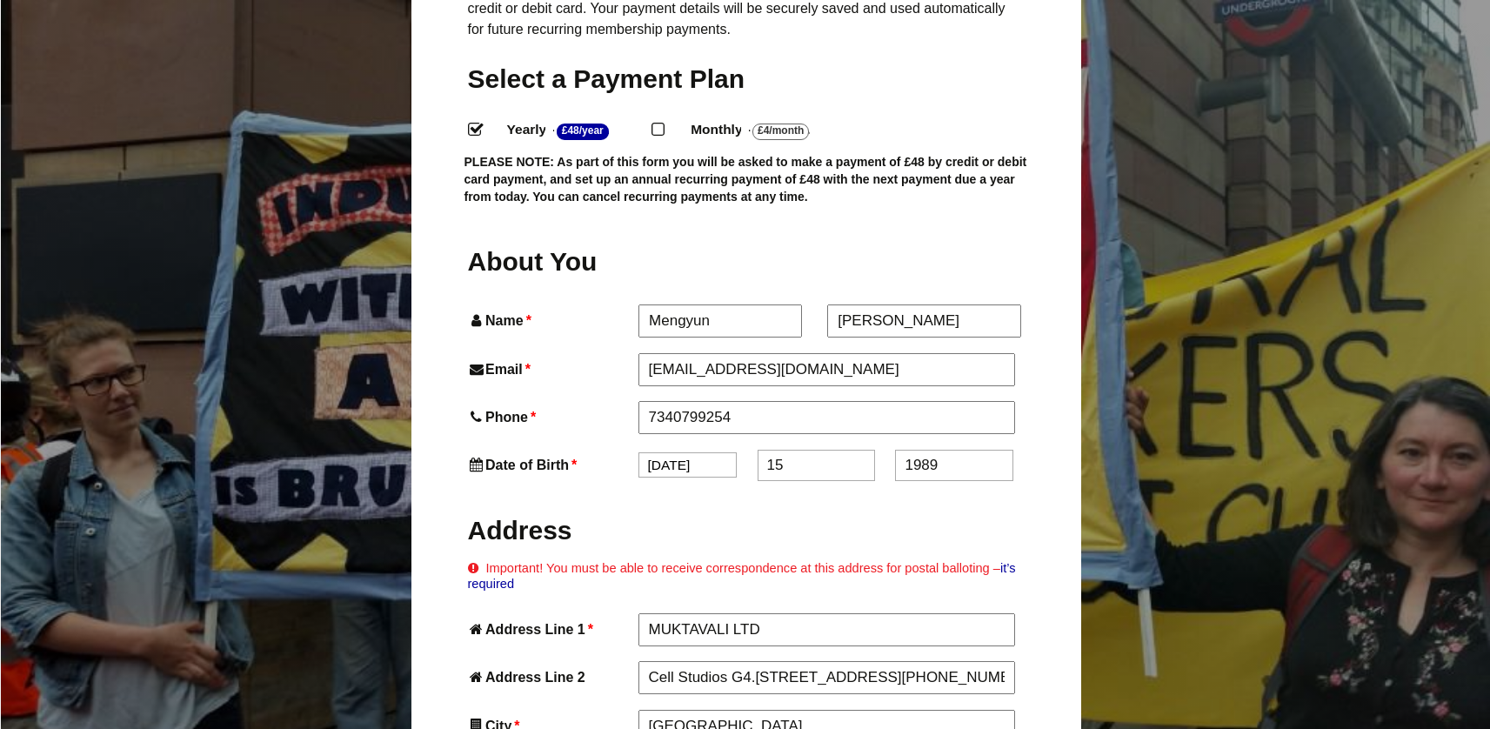
scroll to position [529, 2]
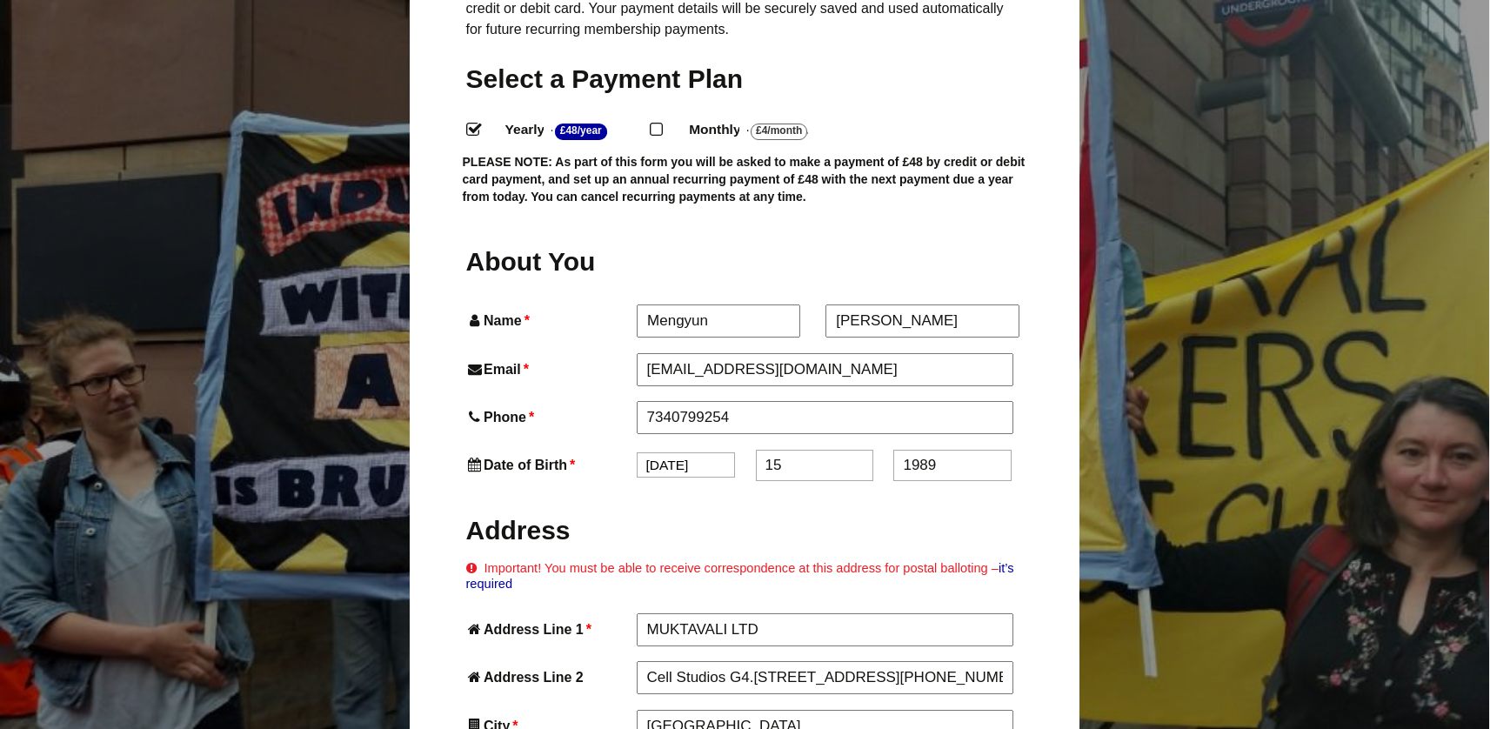
click at [651, 117] on label "Yearly - £48/Year ." at bounding box center [570, 129] width 161 height 25
click at [477, 123] on input "Yearly - £48/Year ." at bounding box center [471, 128] width 11 height 11
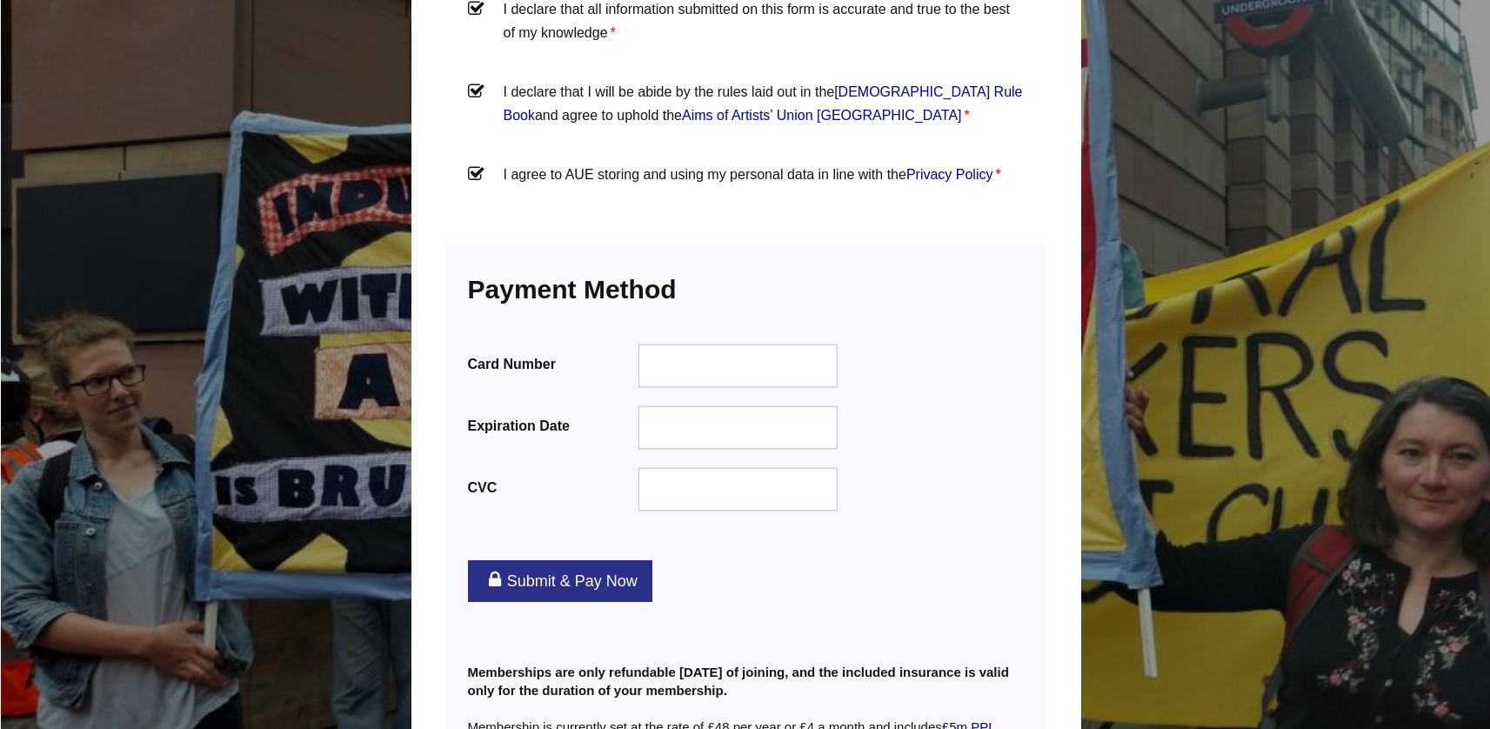
scroll to position [2191, 0]
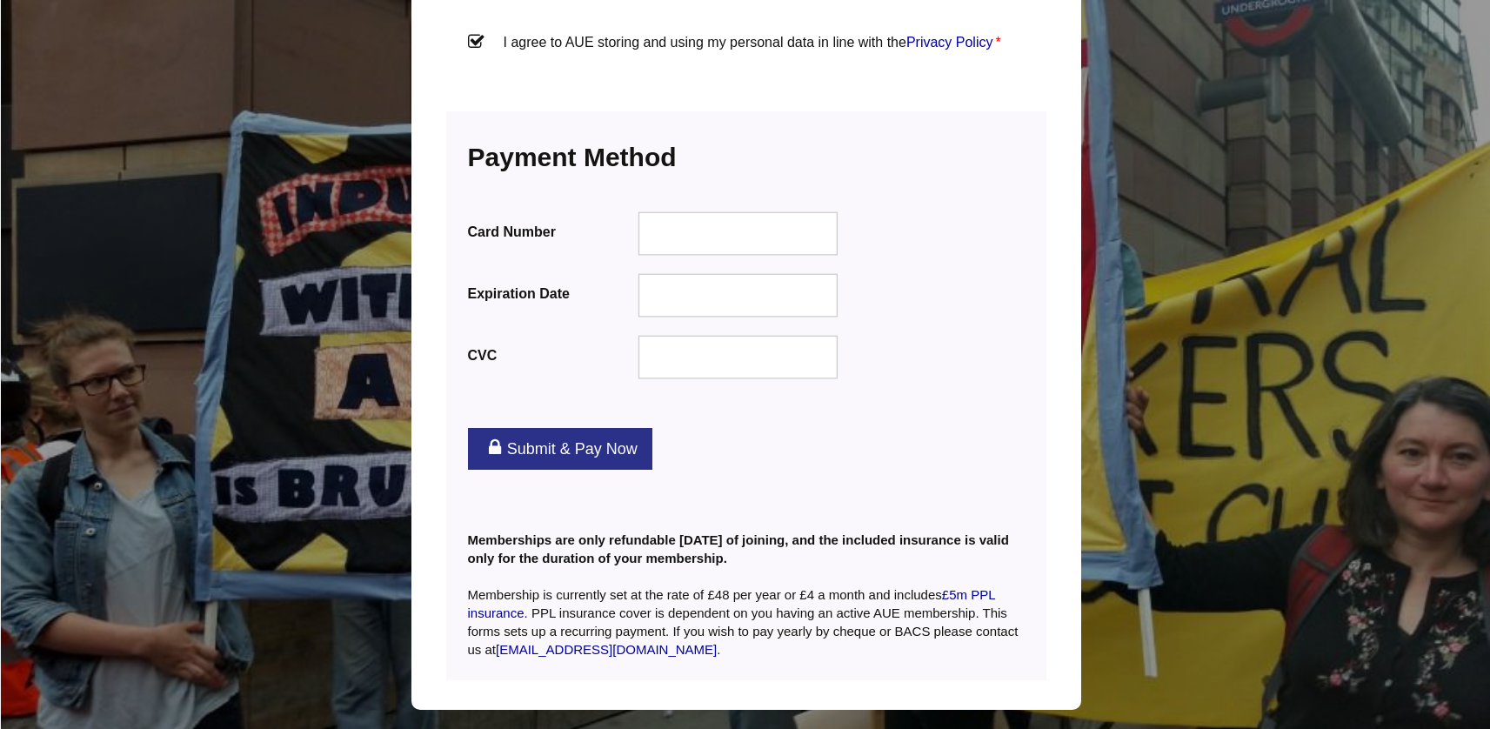
click at [1021, 411] on div "Submit & Pay Now" at bounding box center [746, 449] width 600 height 77
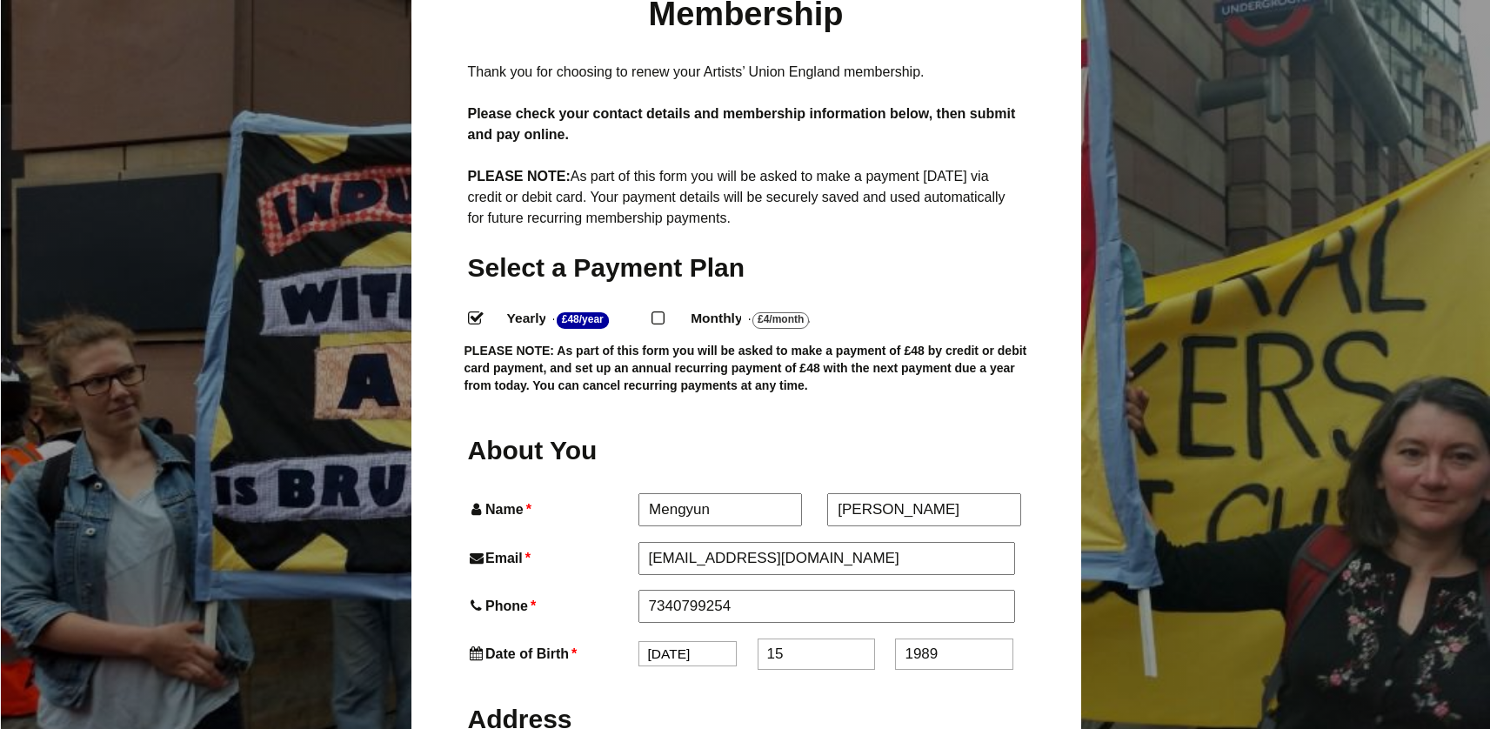
scroll to position [0, 0]
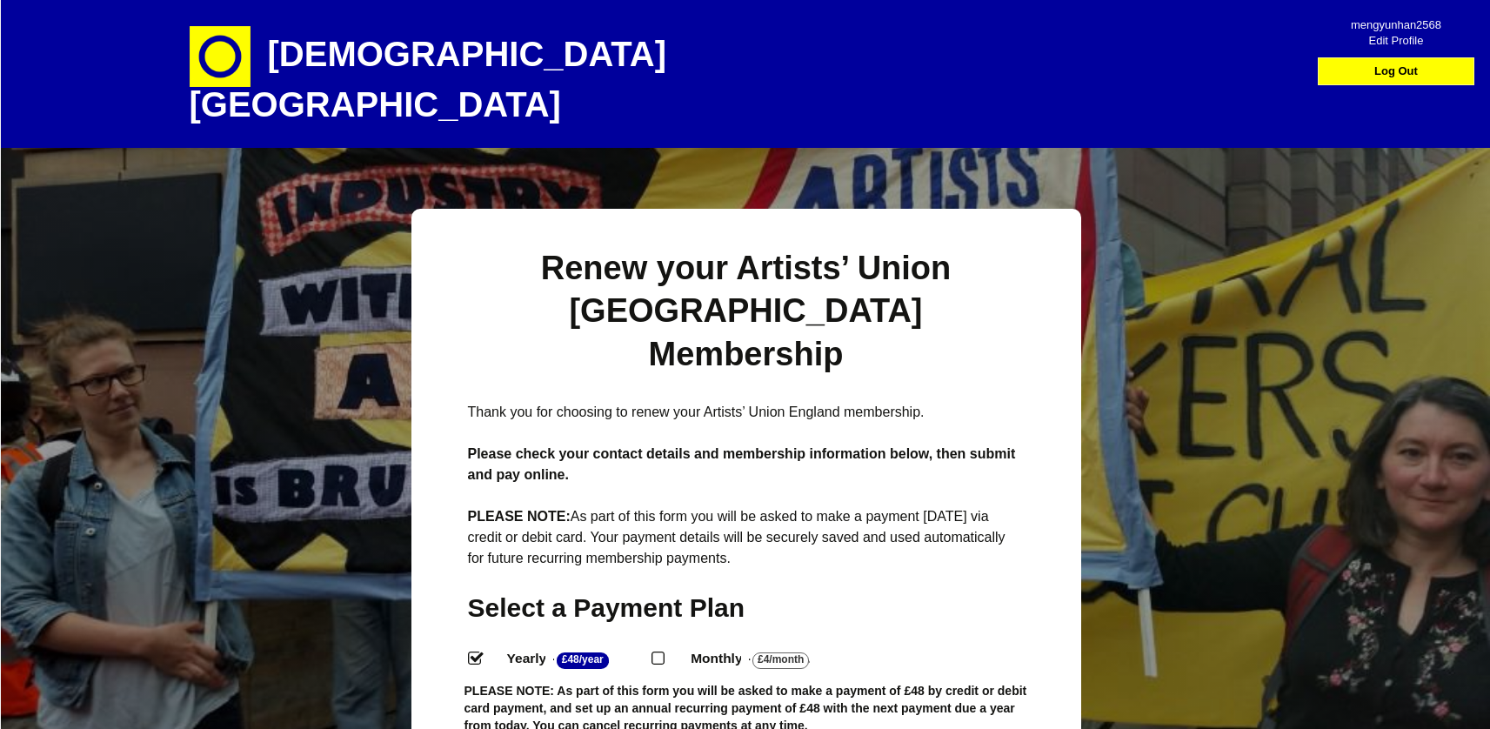
click at [453, 54] on h1 "[DEMOGRAPHIC_DATA][GEOGRAPHIC_DATA]" at bounding box center [494, 74] width 609 height 148
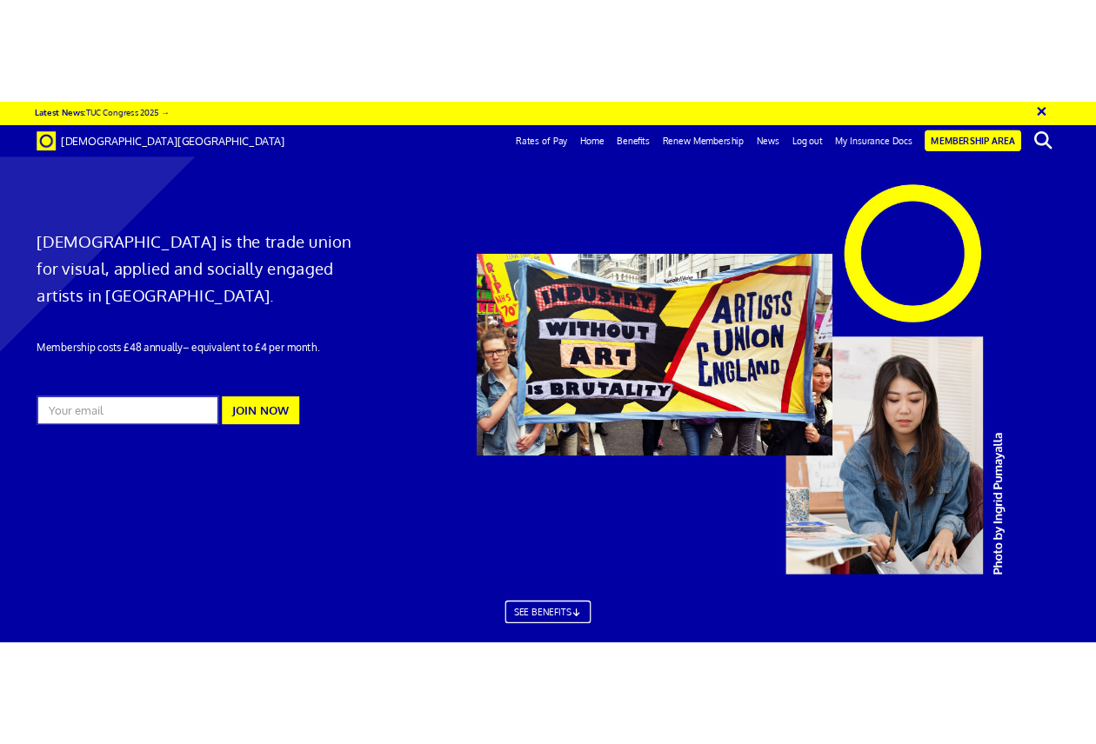
scroll to position [0, 20]
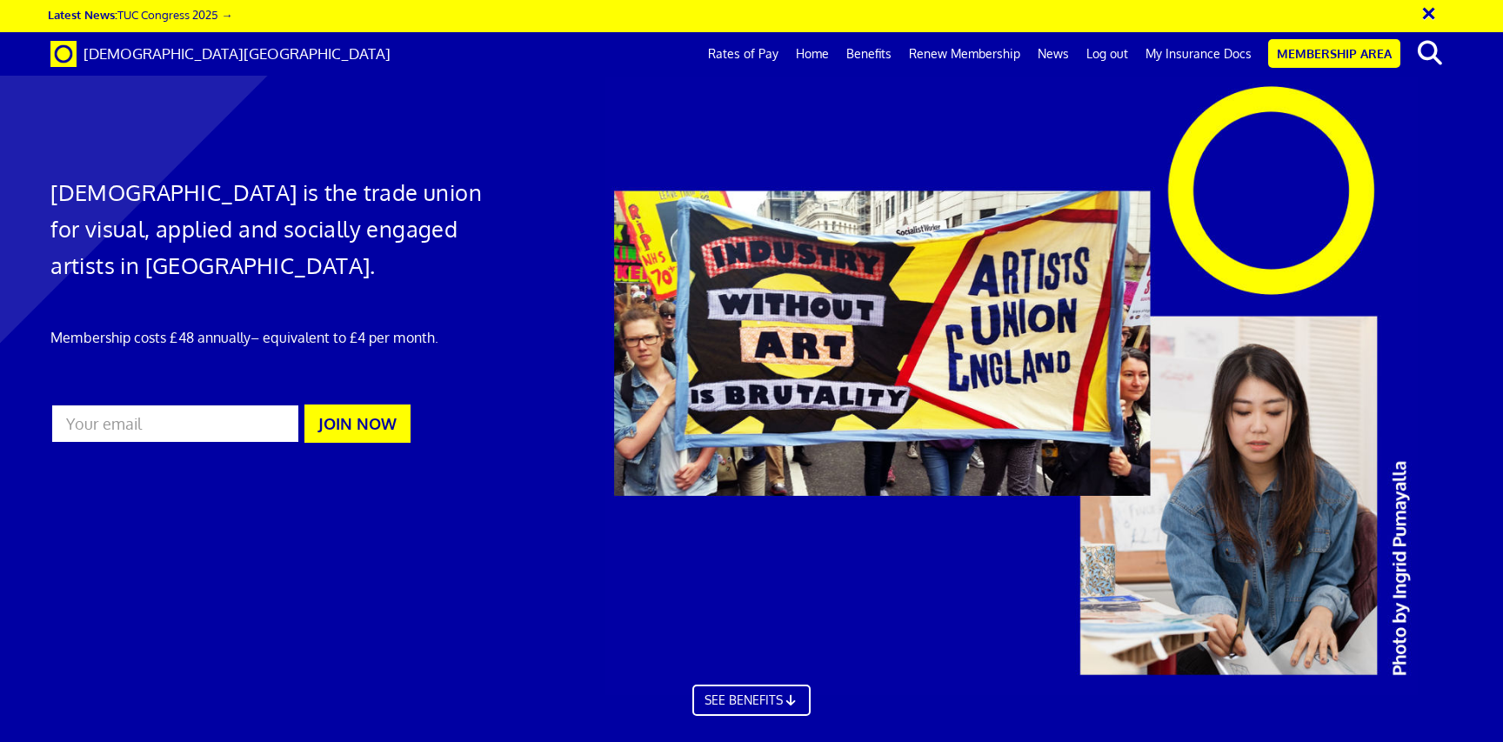
click at [710, 410] on div at bounding box center [1049, 386] width 916 height 618
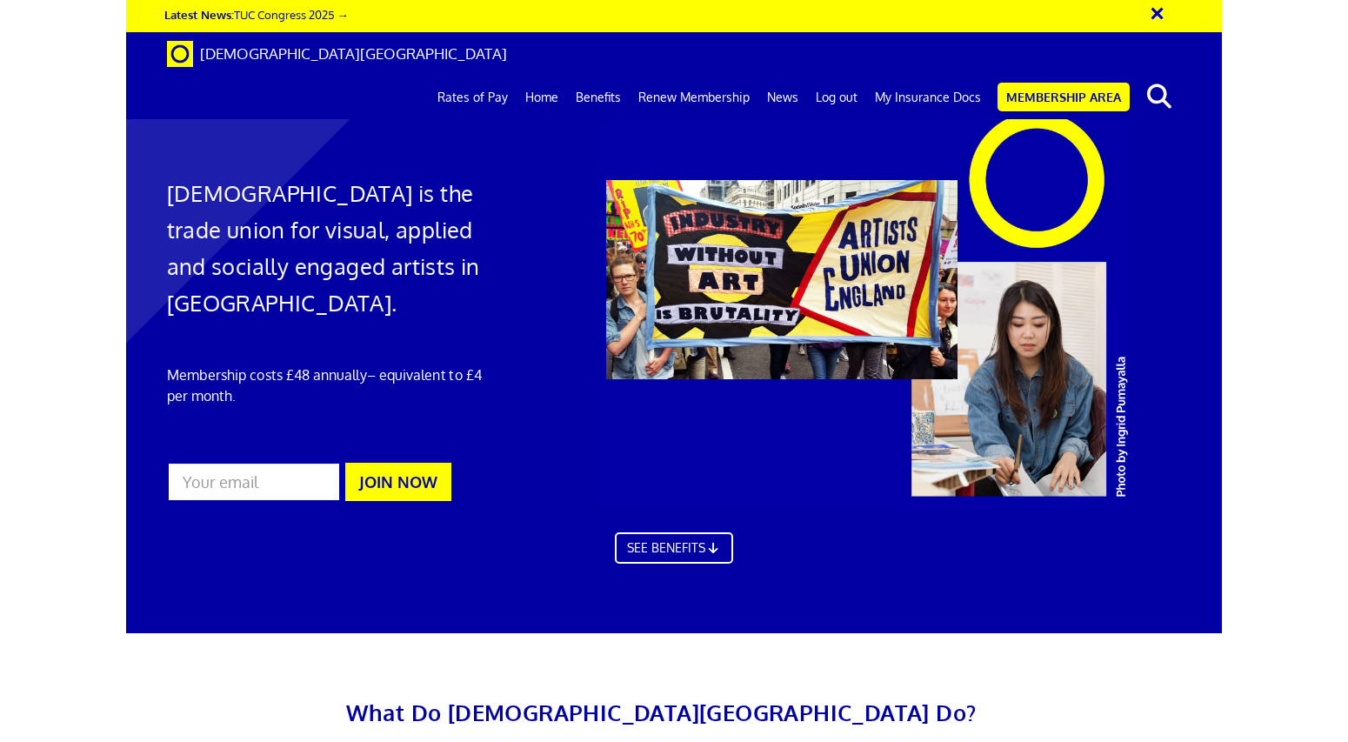
scroll to position [0, 14]
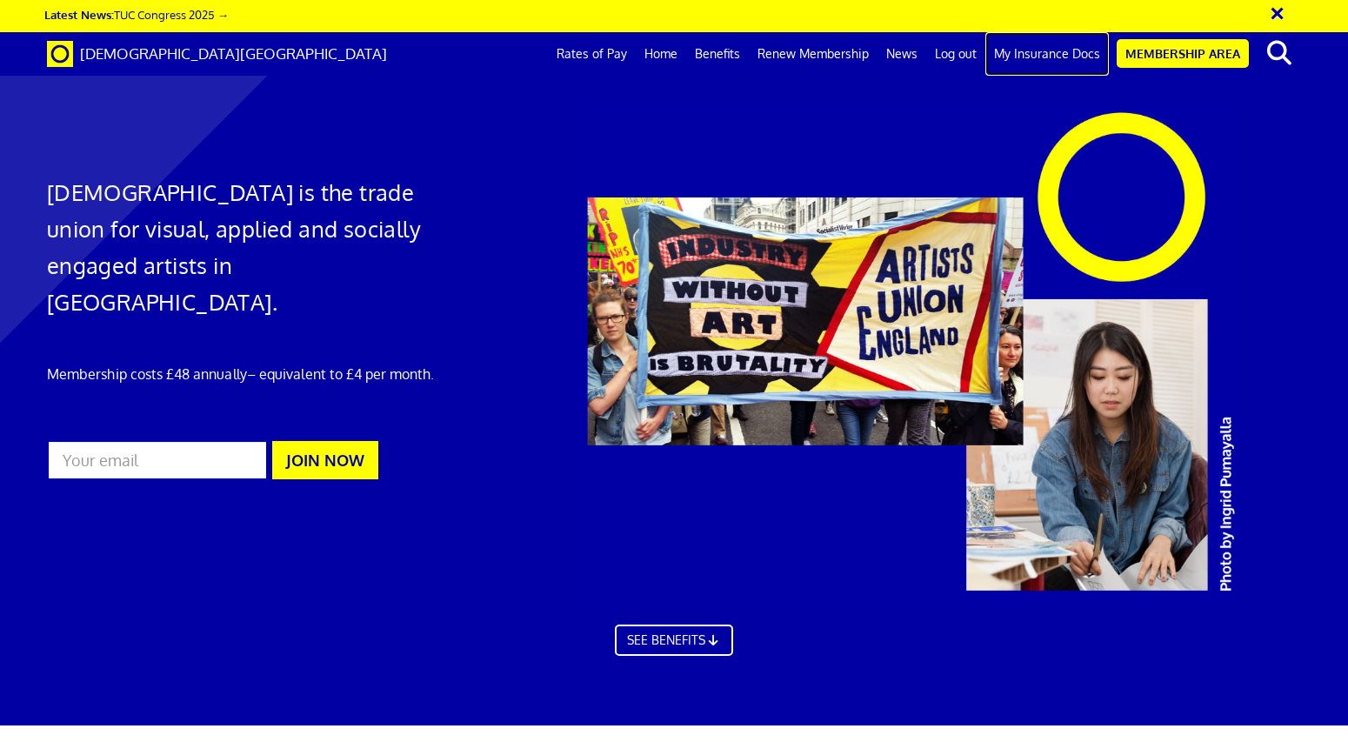
click at [1042, 55] on link "My Insurance Docs" at bounding box center [1047, 53] width 124 height 43
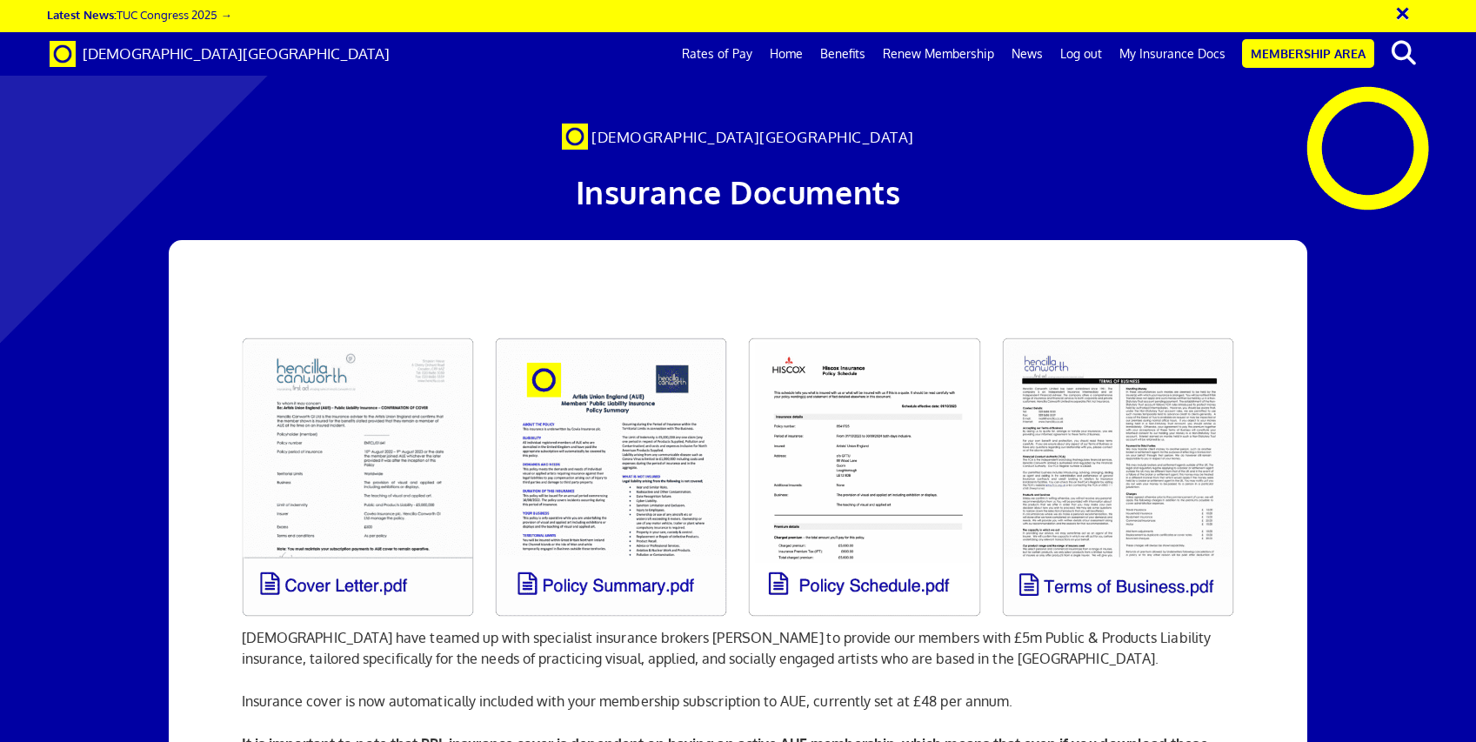
click at [1347, 112] on div at bounding box center [738, 125] width 1476 height 217
click at [853, 50] on link "Benefits" at bounding box center [842, 53] width 63 height 43
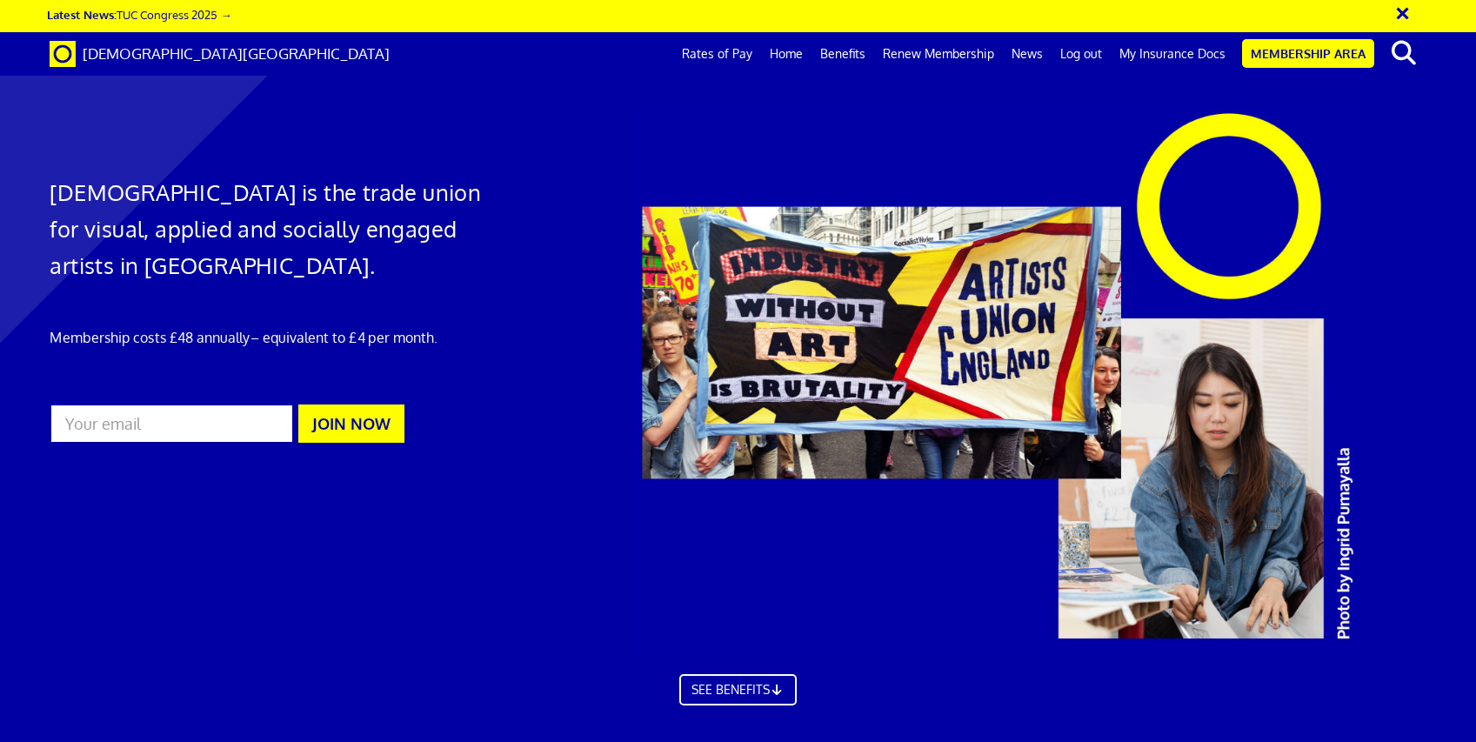
scroll to position [1083, 0]
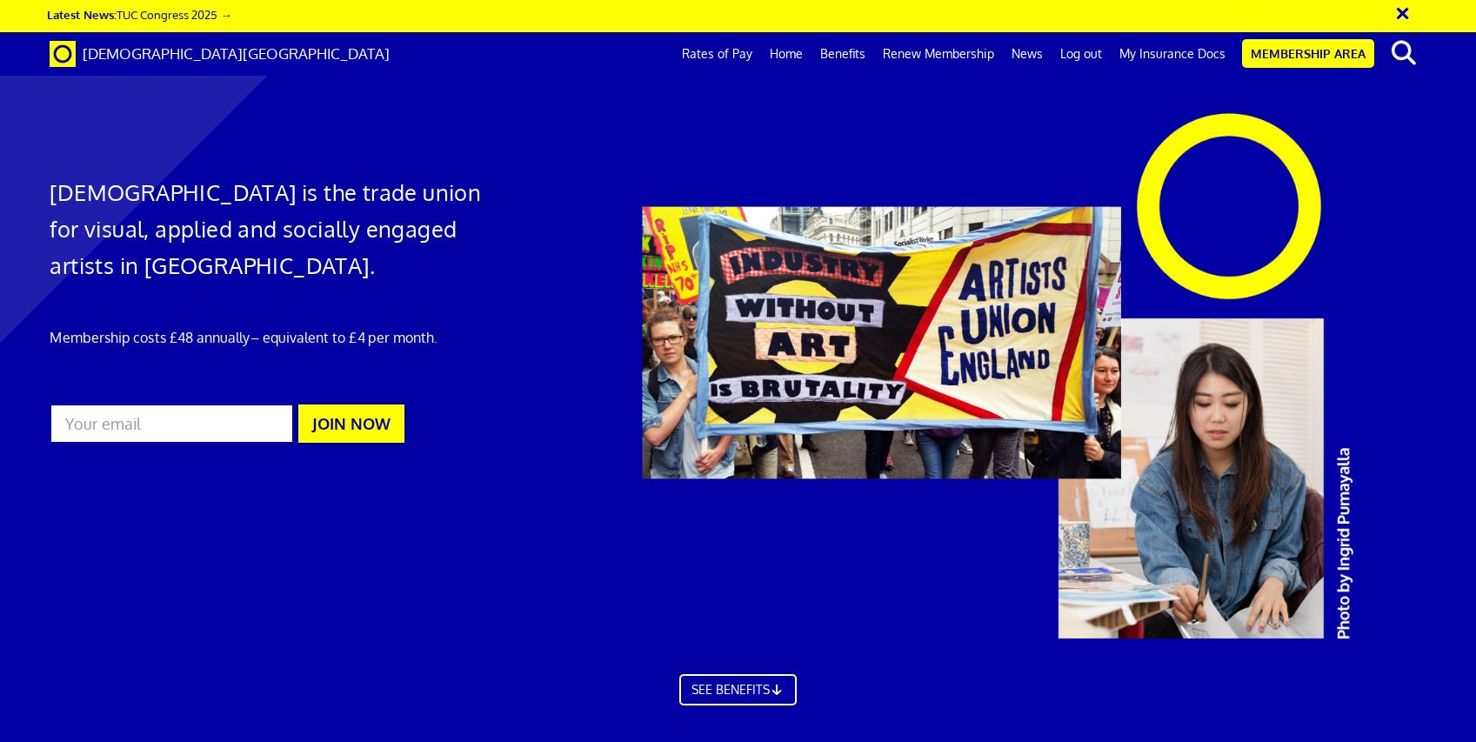
scroll to position [2560, 0]
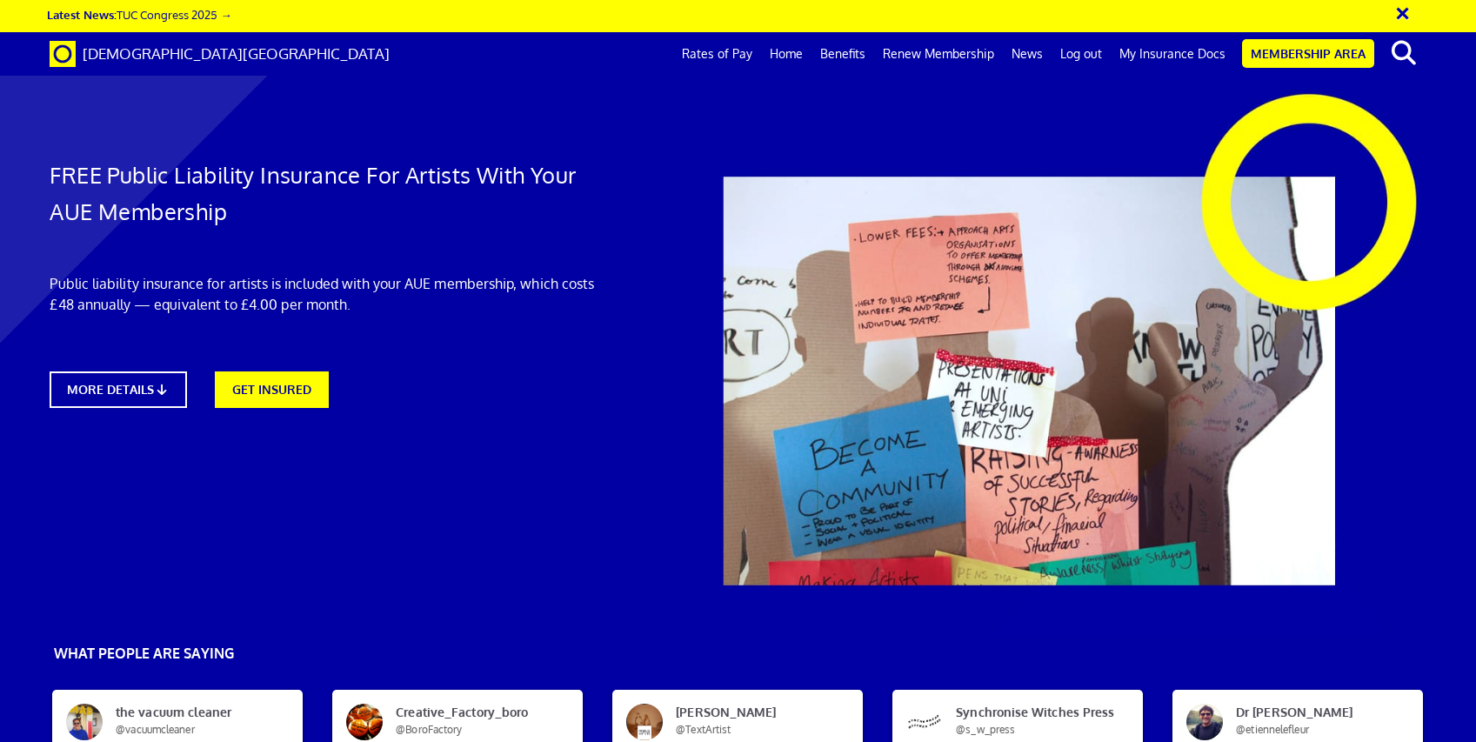
scroll to position [0, 19]
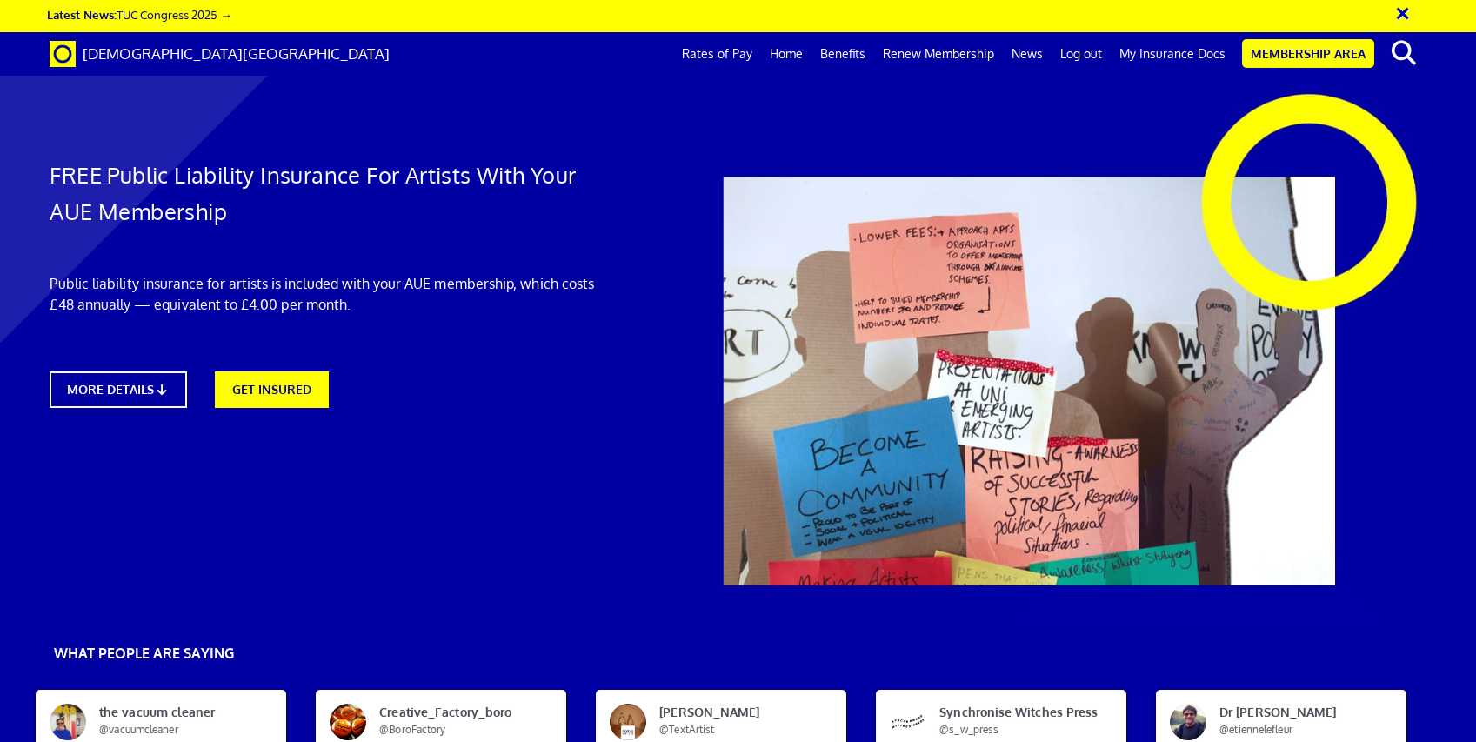
click at [664, 509] on div at bounding box center [1030, 361] width 818 height 549
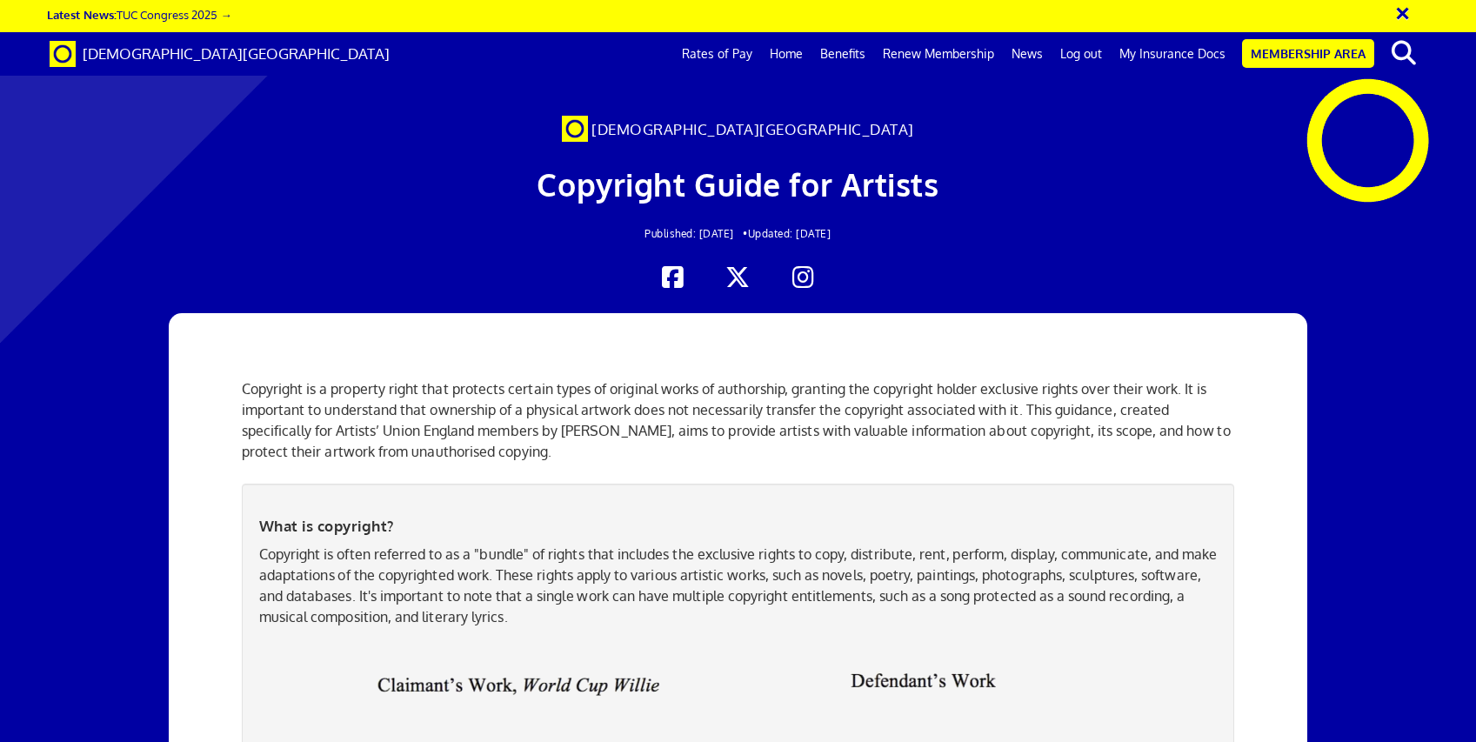
scroll to position [1033, 0]
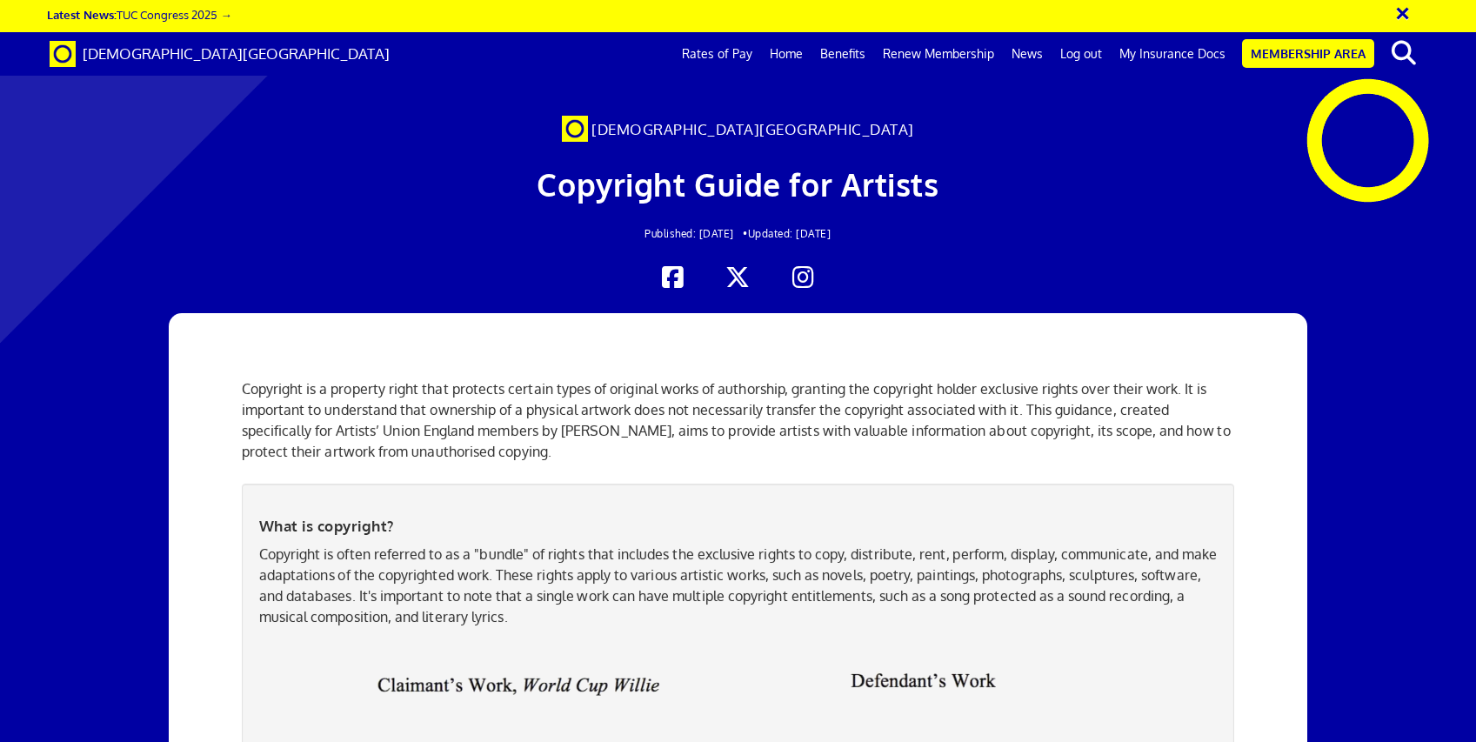
scroll to position [0, 0]
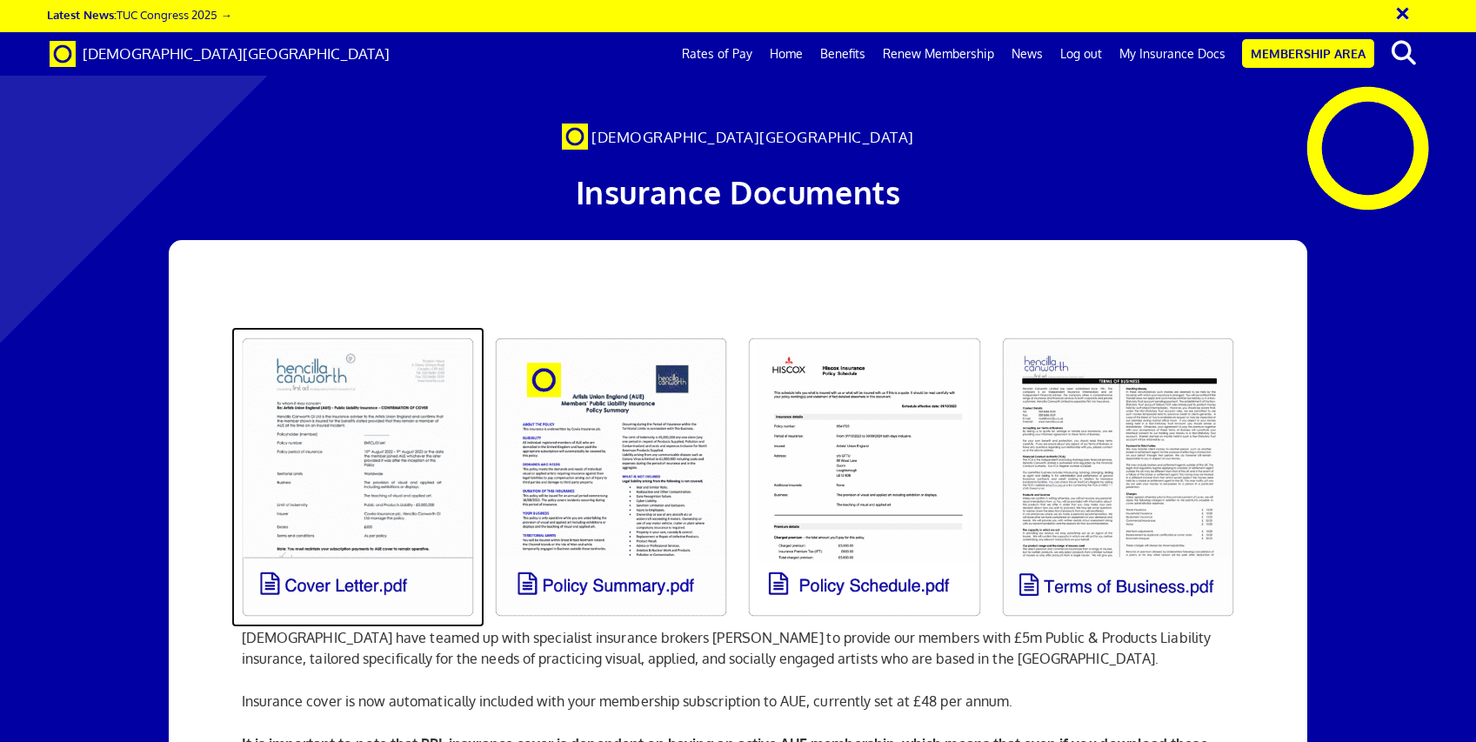
click at [347, 423] on link at bounding box center [357, 477] width 253 height 300
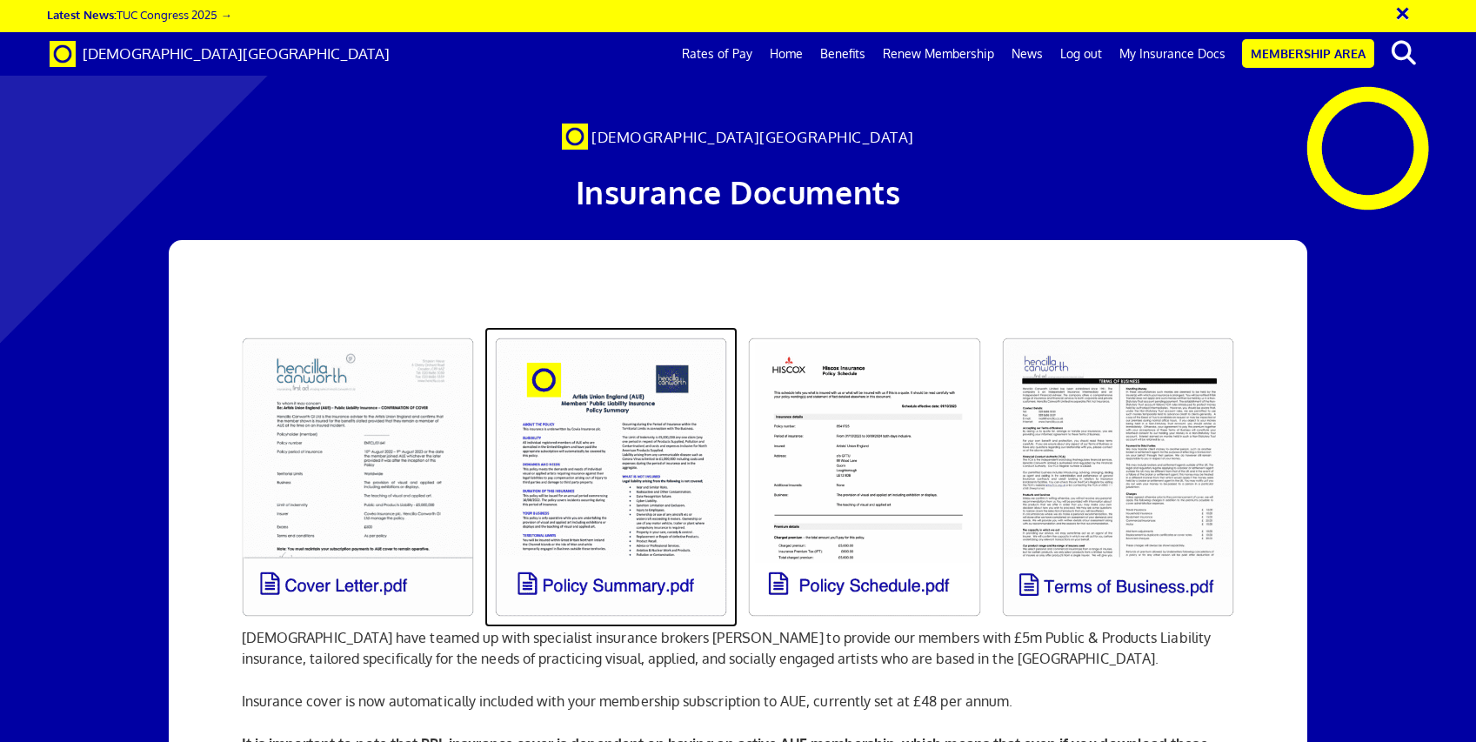
click at [633, 463] on link at bounding box center [610, 477] width 253 height 300
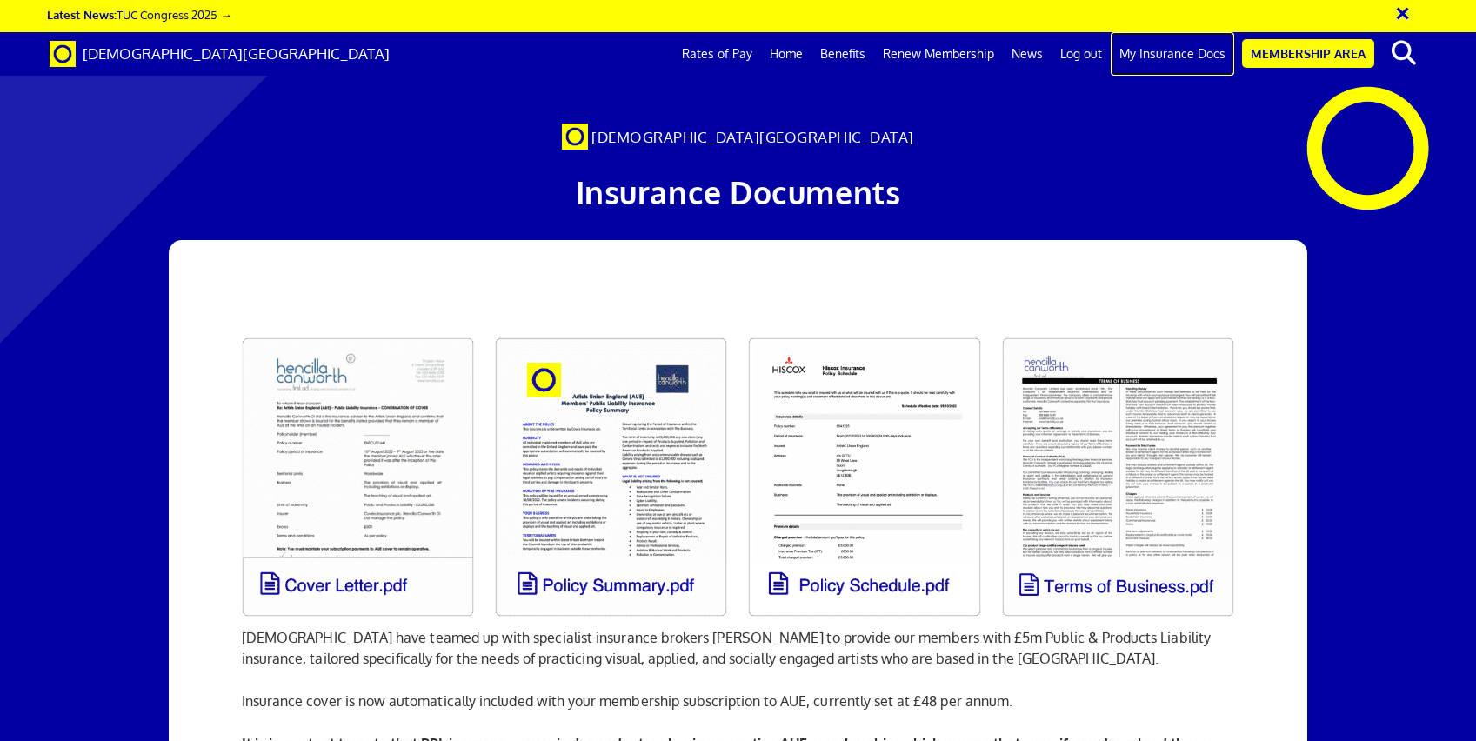
click at [1194, 51] on link "My Insurance Docs" at bounding box center [1173, 53] width 124 height 43
click at [851, 50] on link "Benefits" at bounding box center [842, 53] width 63 height 43
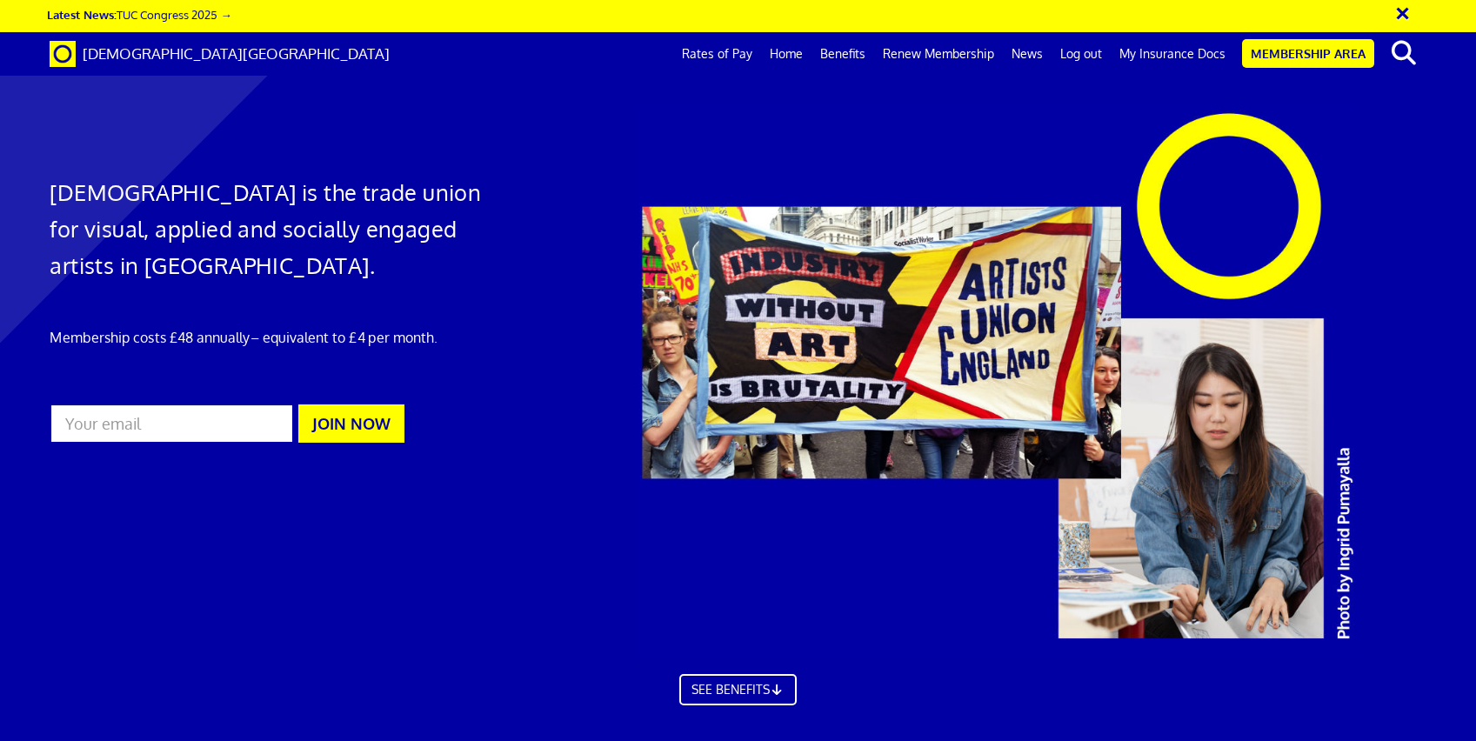
scroll to position [0, 19]
click at [935, 56] on link "Renew Membership" at bounding box center [938, 53] width 129 height 43
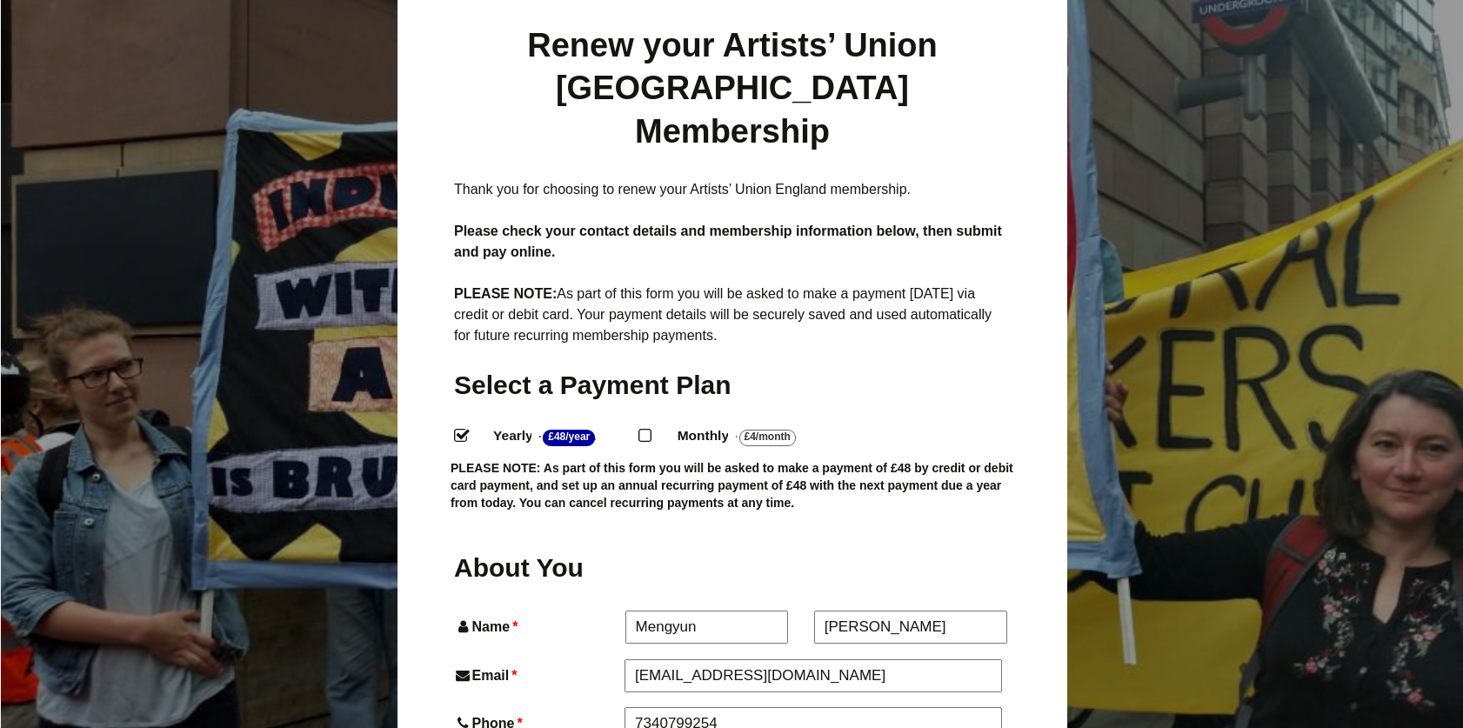
scroll to position [237, 0]
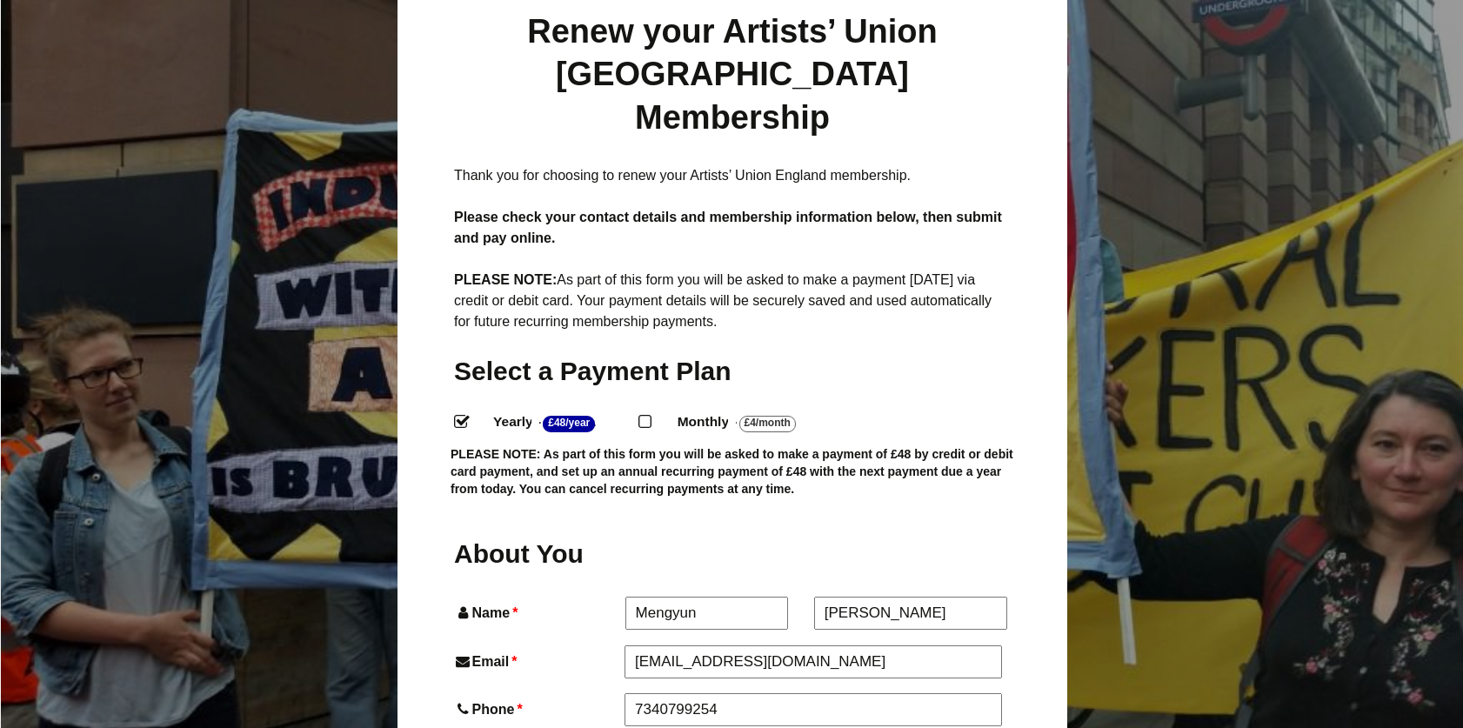
click at [461, 415] on input "Yearly - £48/Year ." at bounding box center [459, 420] width 11 height 11
click at [460, 415] on input "Yearly - £48/Year ." at bounding box center [459, 420] width 11 height 11
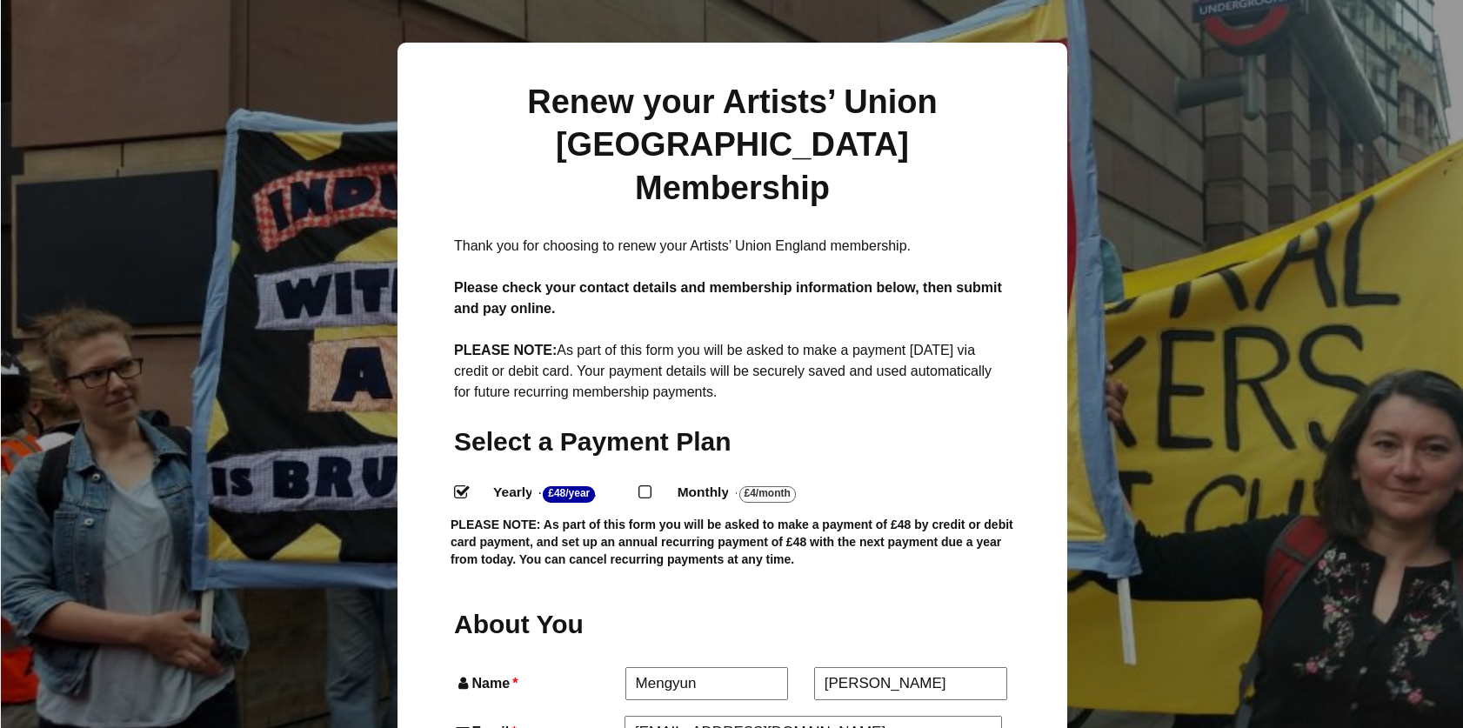
scroll to position [157, 0]
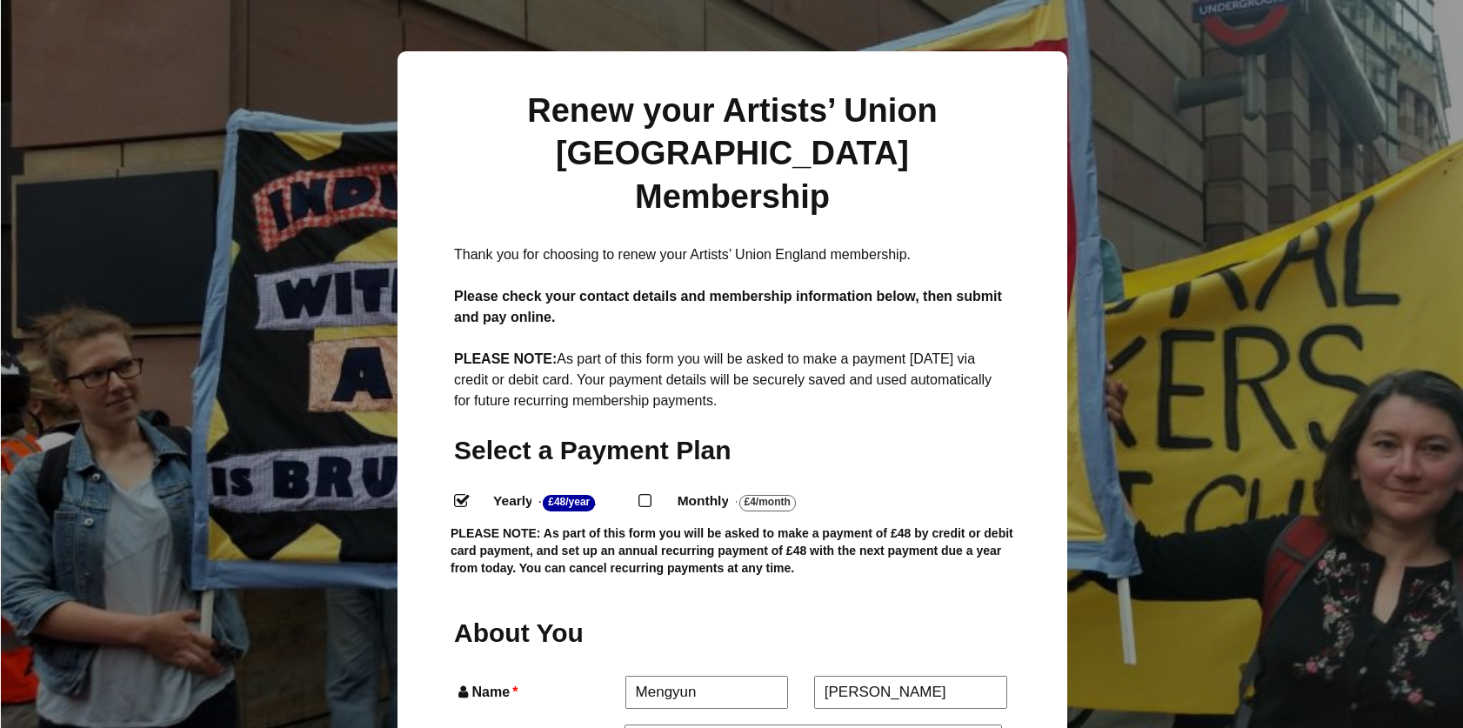
click at [558, 244] on p "Thank you for choosing to renew your Artists’ Union England membership." at bounding box center [732, 254] width 557 height 21
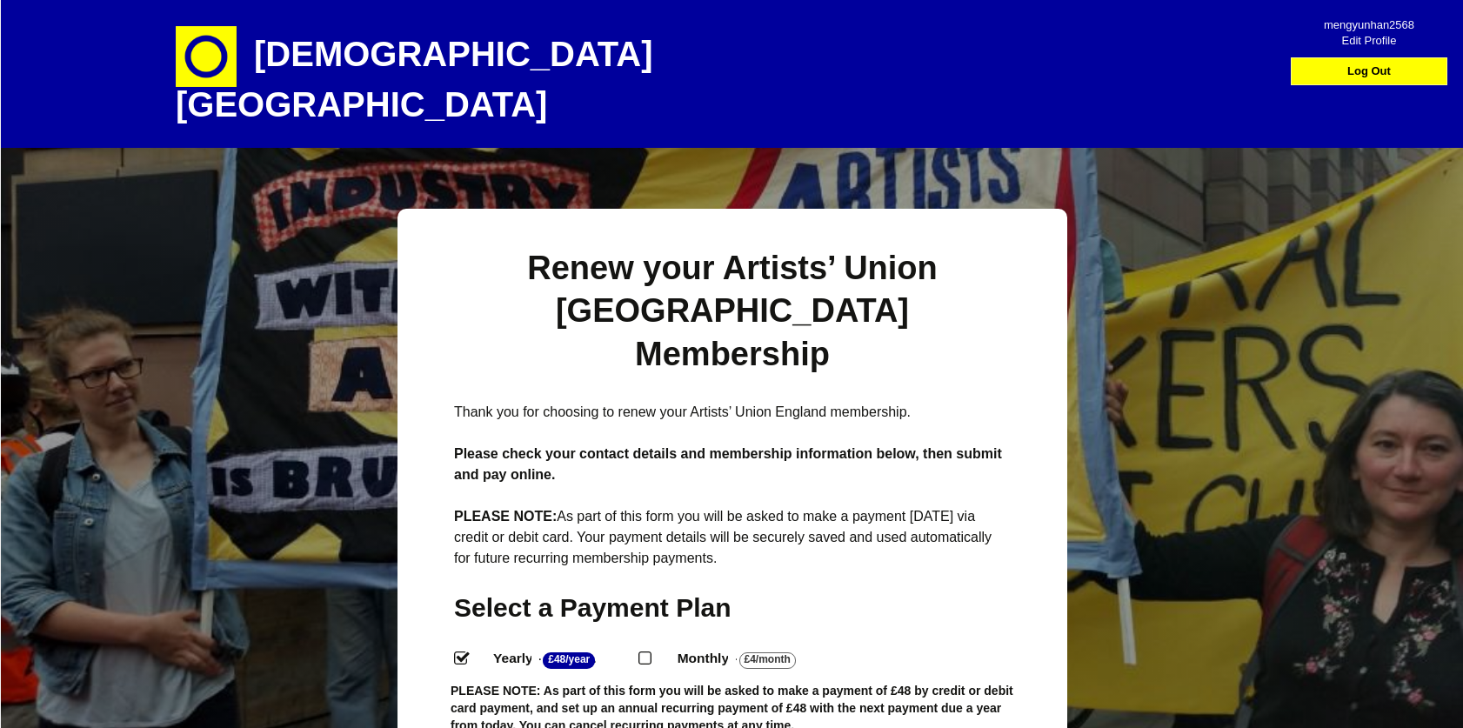
click at [1370, 38] on span "Edit Profile" at bounding box center [1369, 35] width 124 height 16
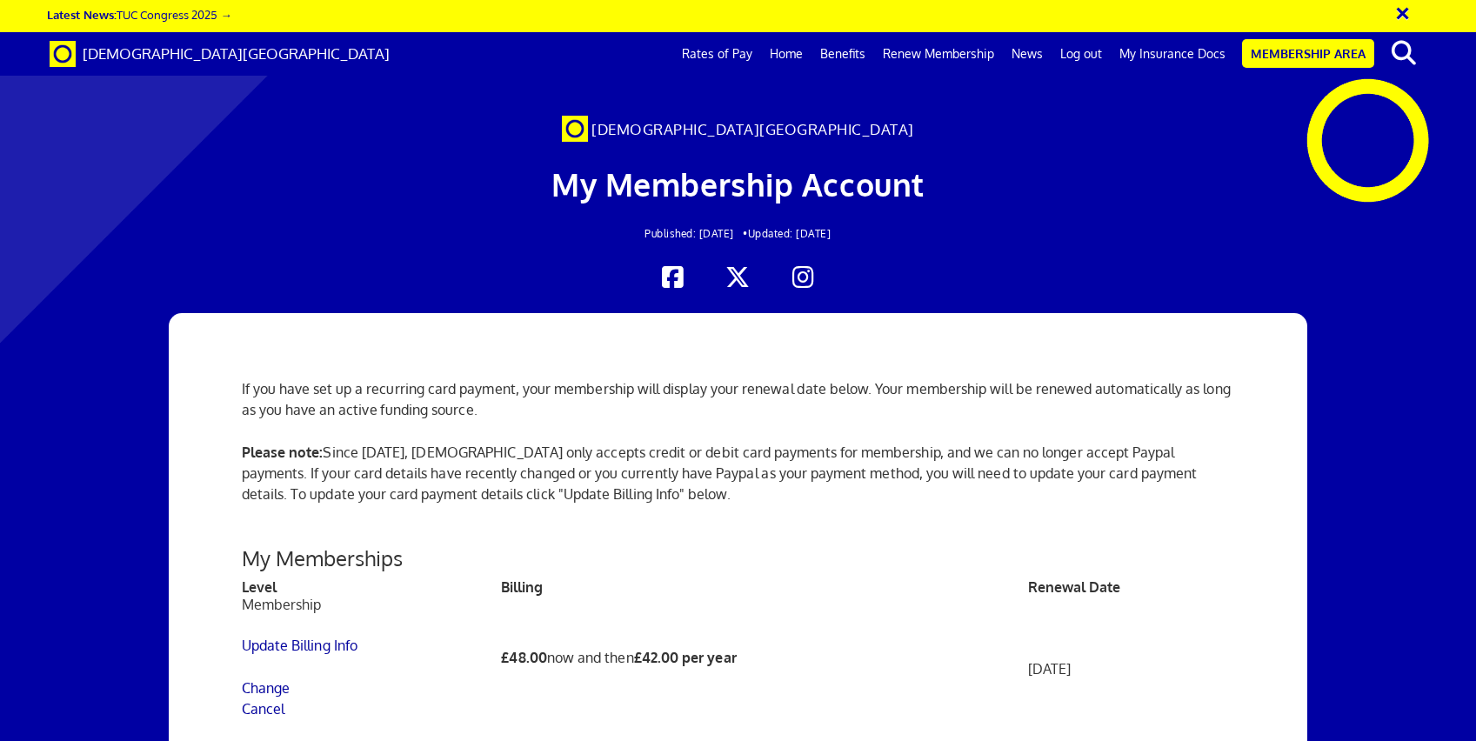
scroll to position [349, 0]
click at [271, 700] on link "Cancel" at bounding box center [263, 708] width 43 height 17
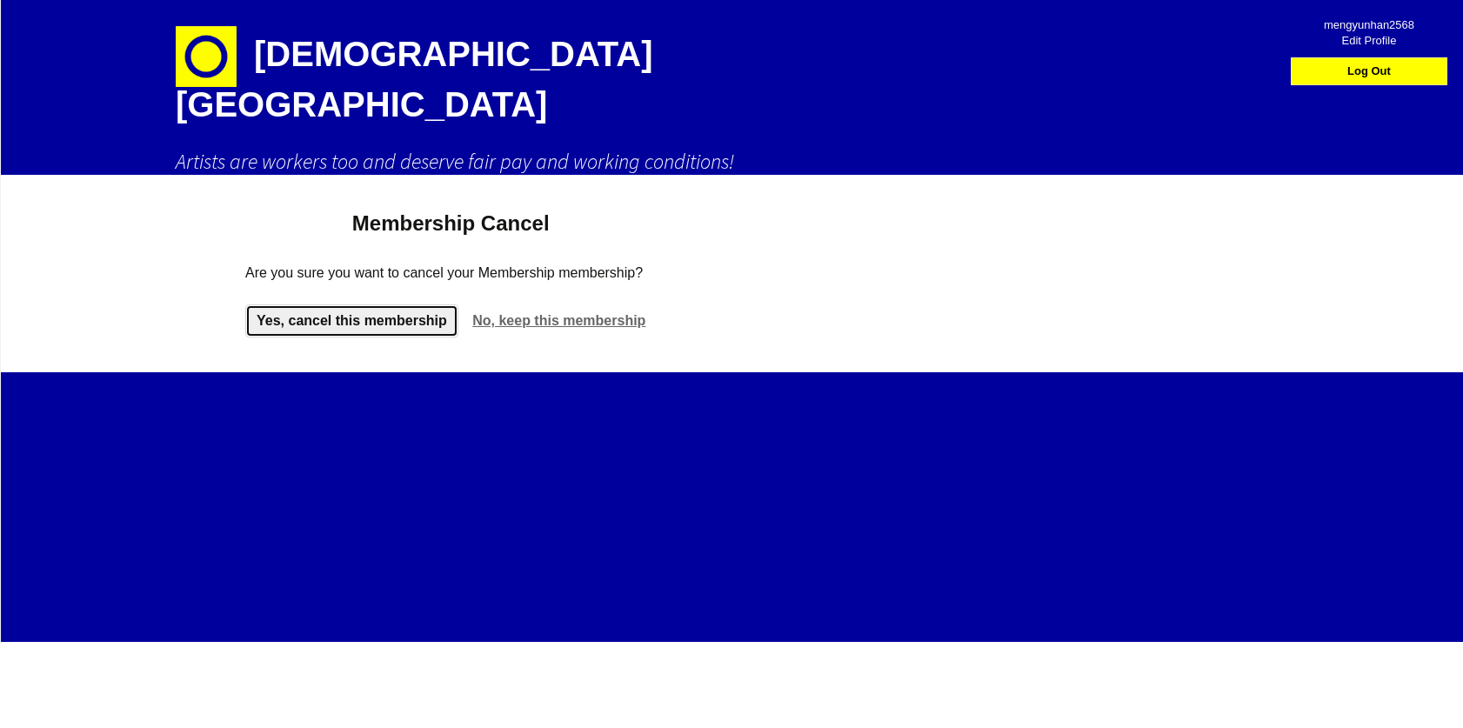
click at [360, 304] on link "Yes, cancel this membership" at bounding box center [351, 320] width 213 height 33
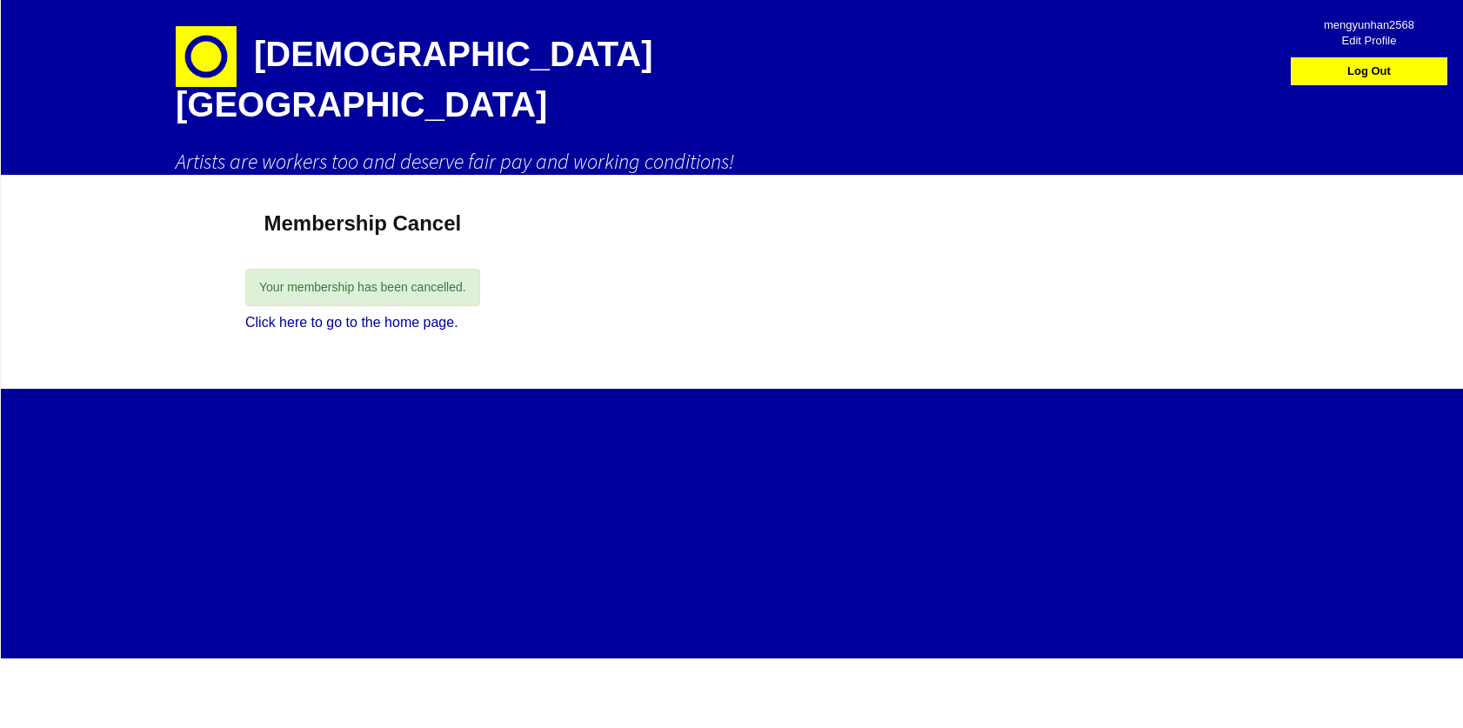
click at [557, 236] on div "Artists' Union England Artists are workers too and deserve fair pay and working…" at bounding box center [732, 329] width 1465 height 658
click at [421, 315] on link "Click here to go to the home page." at bounding box center [351, 322] width 213 height 15
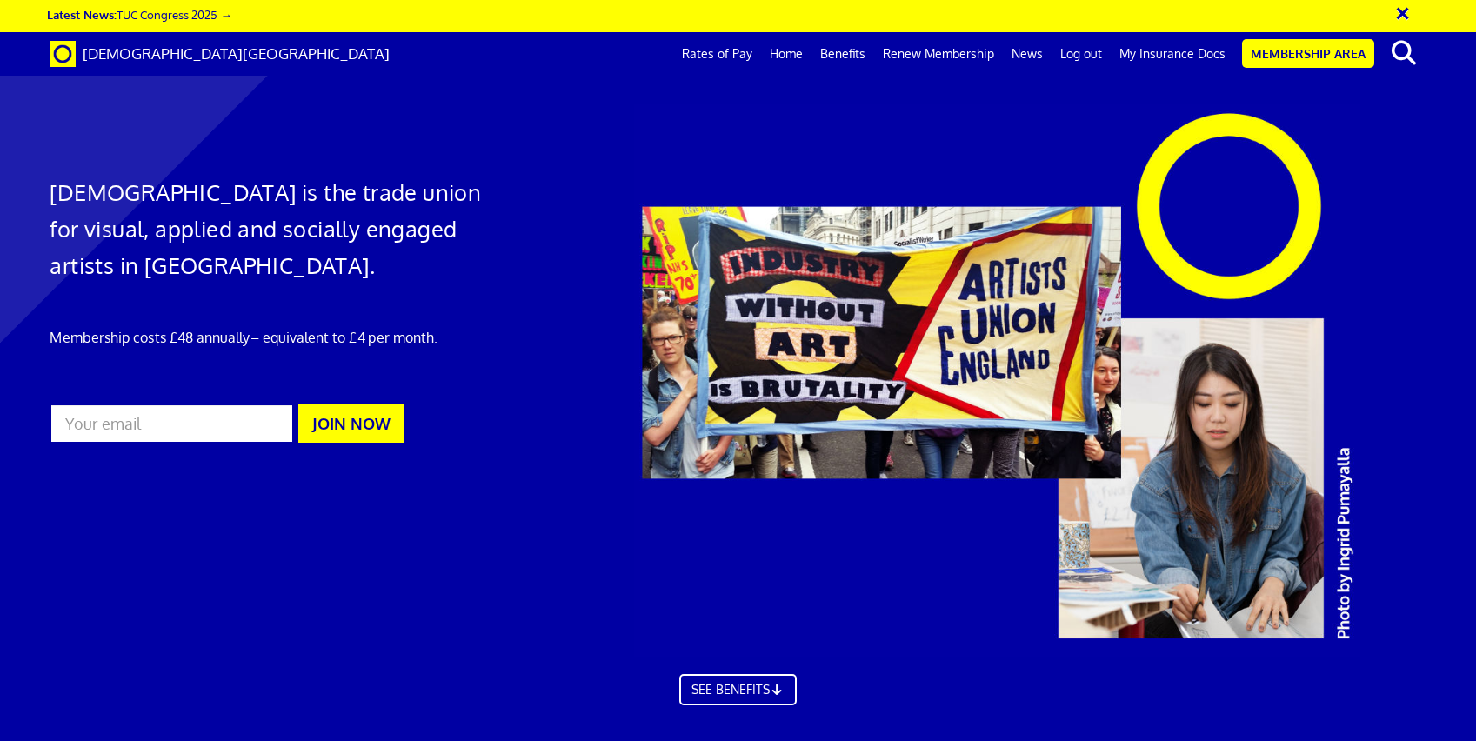
scroll to position [0, 19]
click at [1399, 11] on button "×" at bounding box center [1413, 11] width 43 height 29
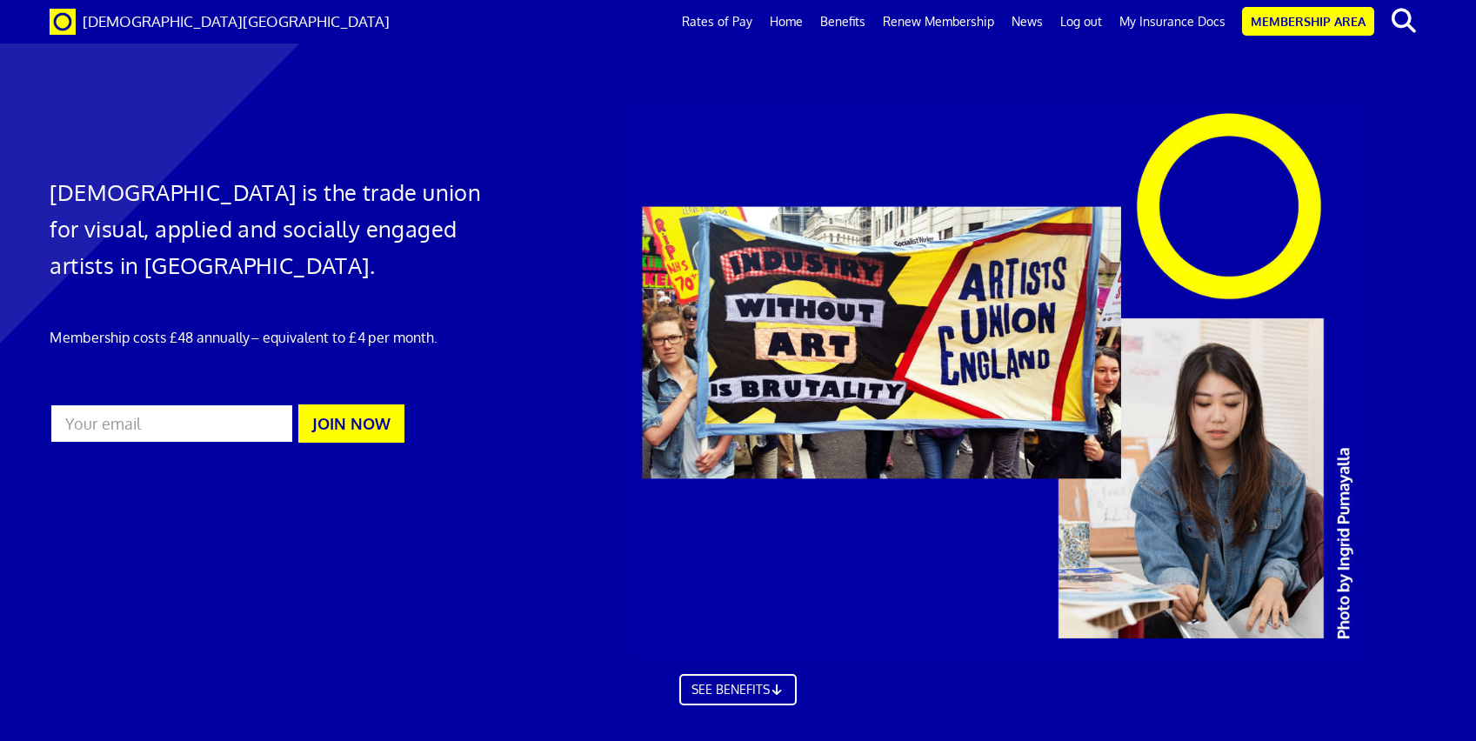
scroll to position [0, 0]
click at [970, 22] on link "Renew Membership" at bounding box center [938, 21] width 129 height 43
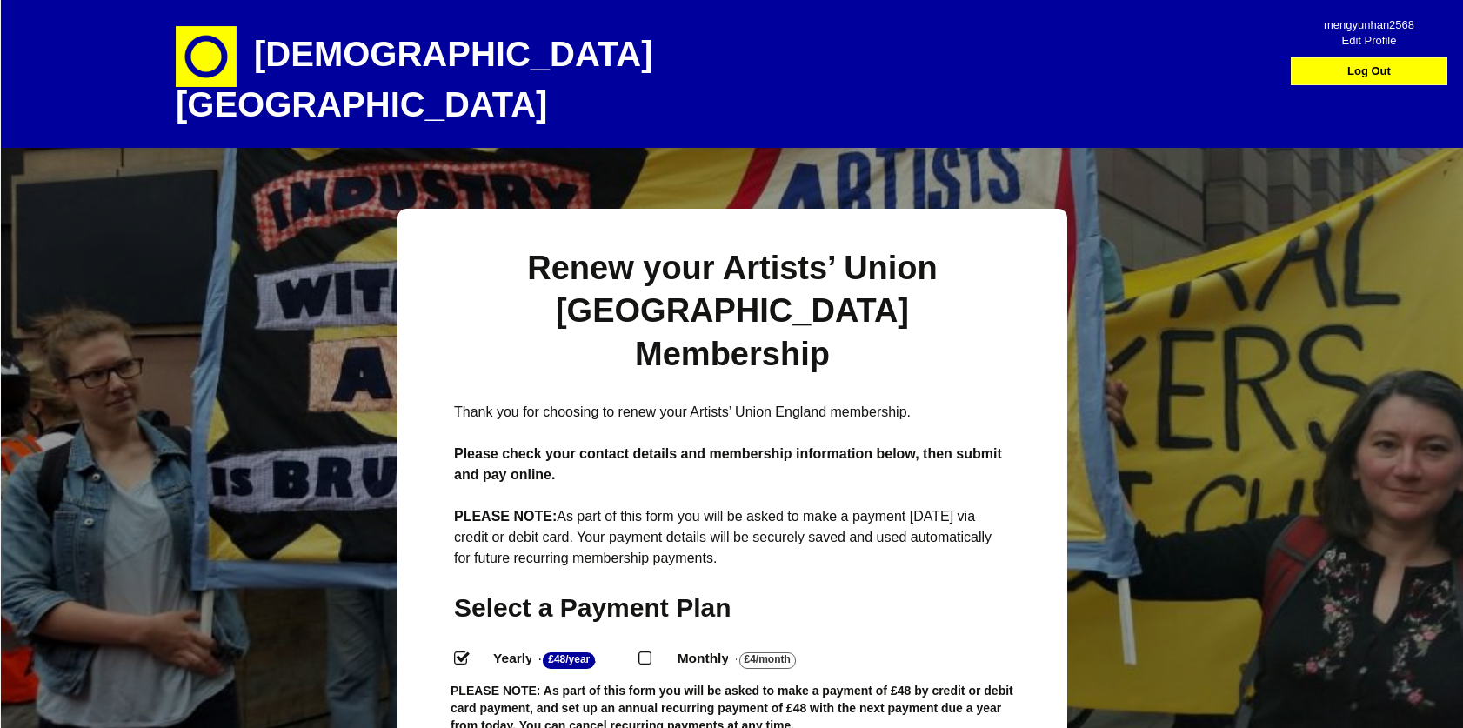
click at [1370, 41] on span "Edit Profile" at bounding box center [1369, 35] width 124 height 16
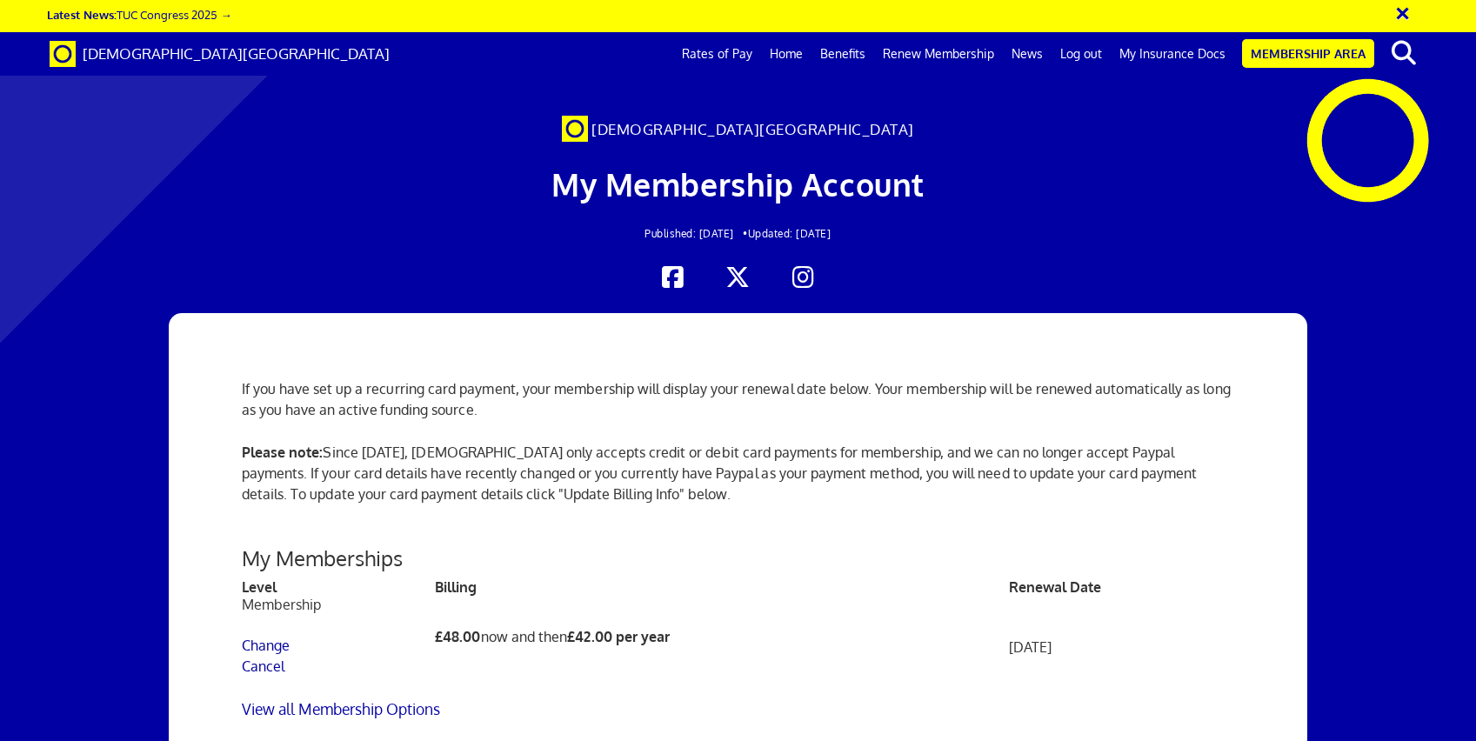
scroll to position [430, 0]
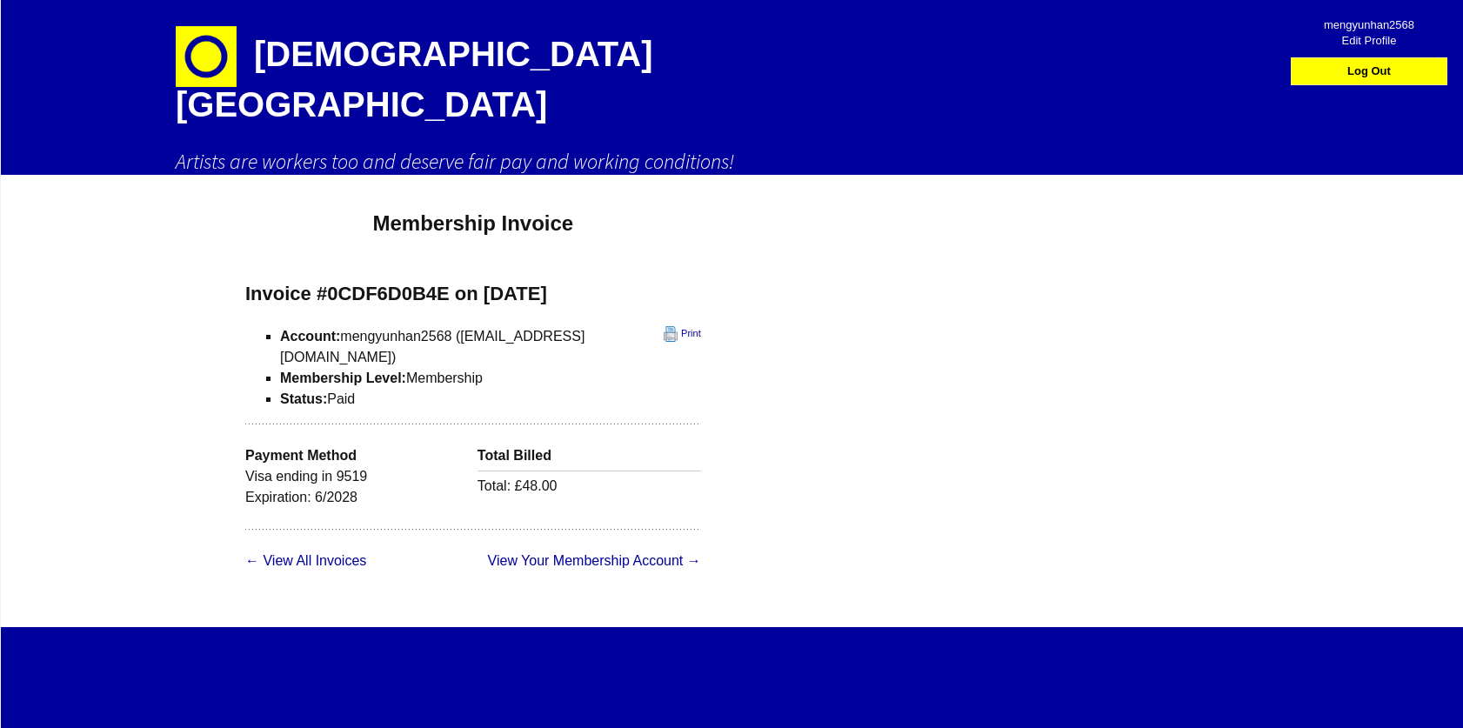
click at [837, 347] on div "[DEMOGRAPHIC_DATA] Artists are workers too and deserve fair pay and working con…" at bounding box center [732, 448] width 1465 height 897
click at [664, 326] on link "Print" at bounding box center [682, 334] width 37 height 16
